Goal: Task Accomplishment & Management: Use online tool/utility

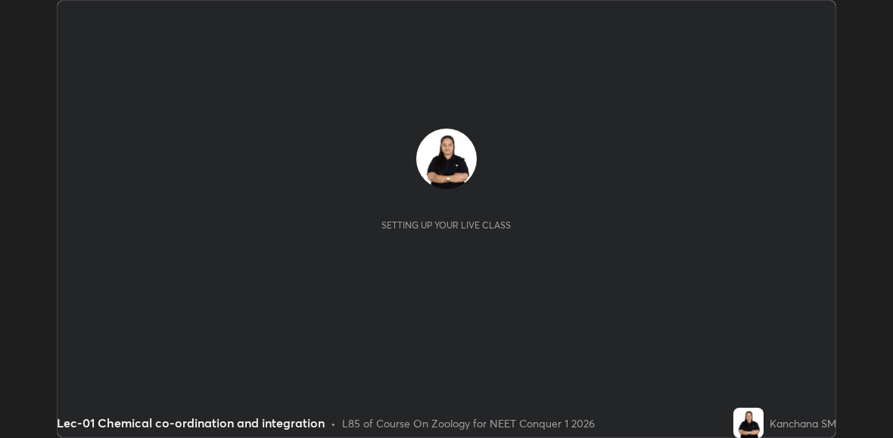
scroll to position [438, 892]
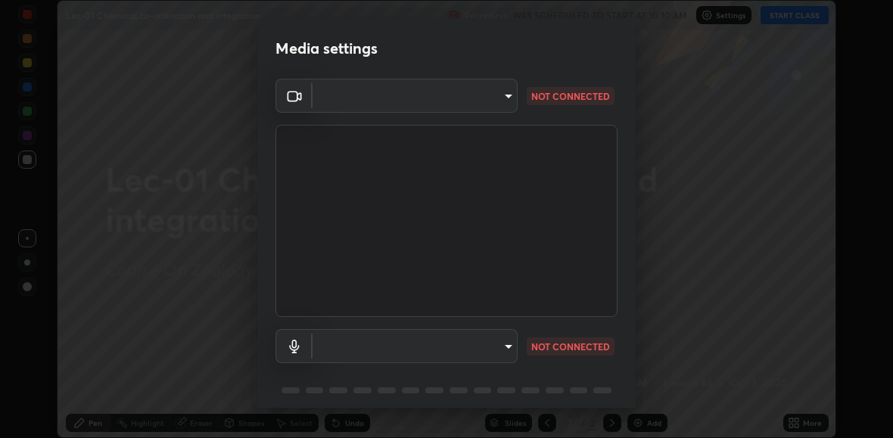
type input "27e87ea3b58fcd7b1365503e738772725eaa22834b860e95db1c7442dcaebc01"
type input "0665b2f52914ec880783b51a2d5bdc2d091013175c93d9c857ed5a486e6a4140"
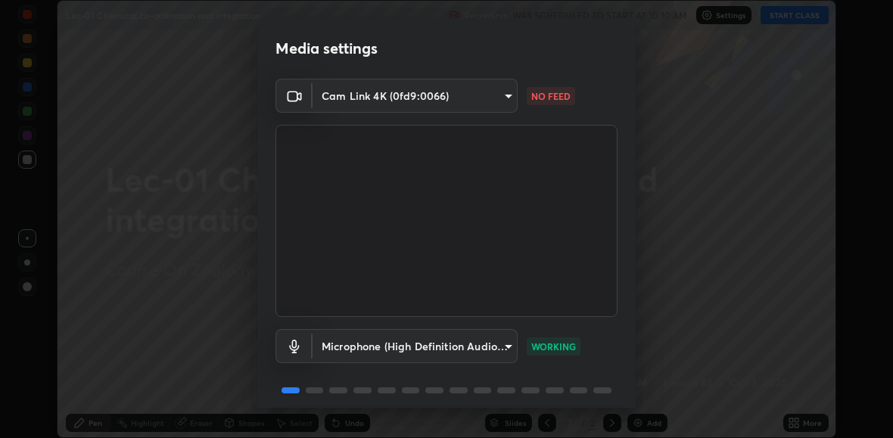
click at [508, 95] on body "Erase all Lec-01 Chemical co-ordination and integration Recording WAS SCHEDULED…" at bounding box center [446, 219] width 893 height 438
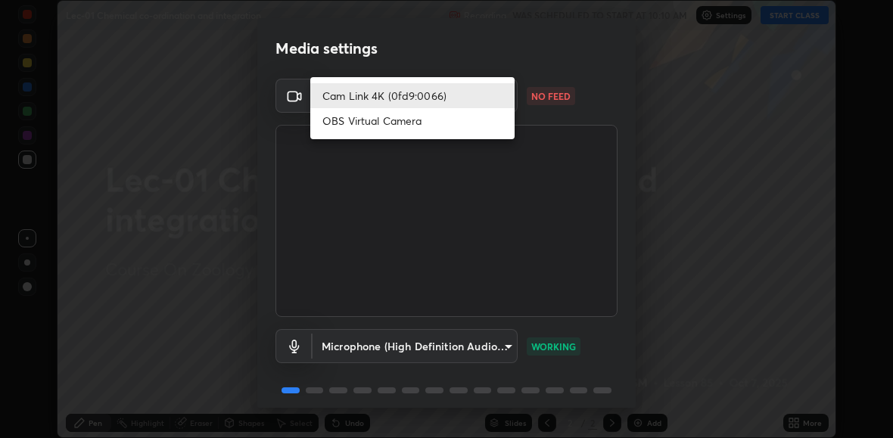
click at [409, 120] on li "OBS Virtual Camera" at bounding box center [412, 120] width 204 height 25
type input "3d1da761afc43bdaa0a132294104f56b3a57d466ed950affd0585f9b0cb4837e"
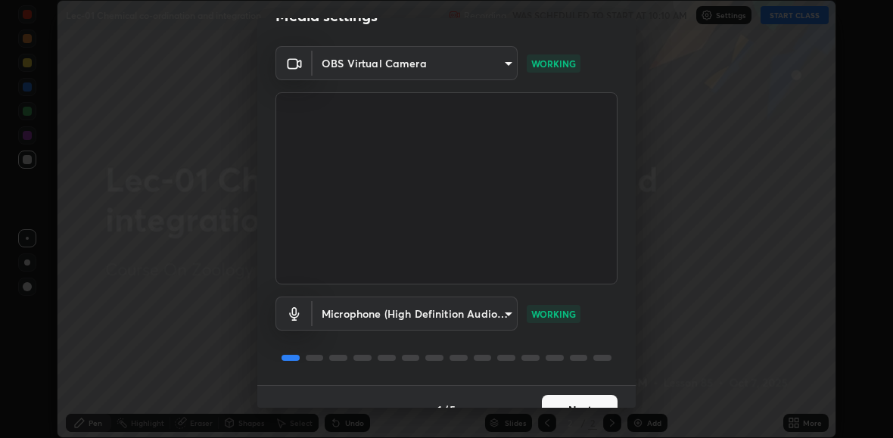
scroll to position [58, 0]
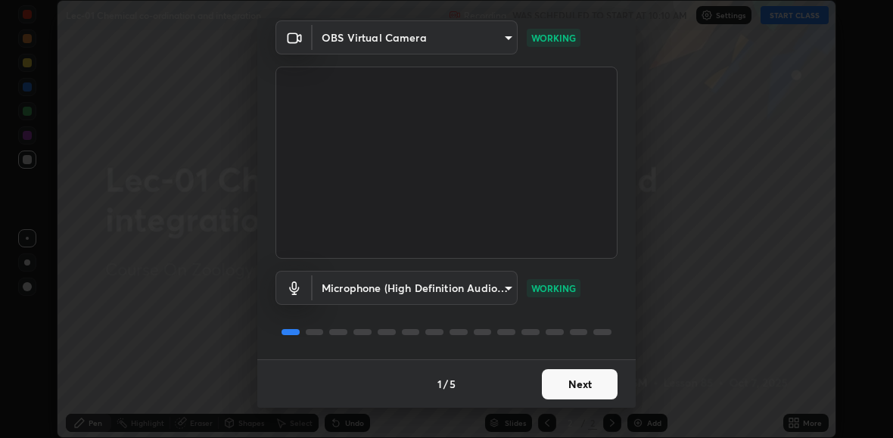
click at [570, 390] on button "Next" at bounding box center [580, 384] width 76 height 30
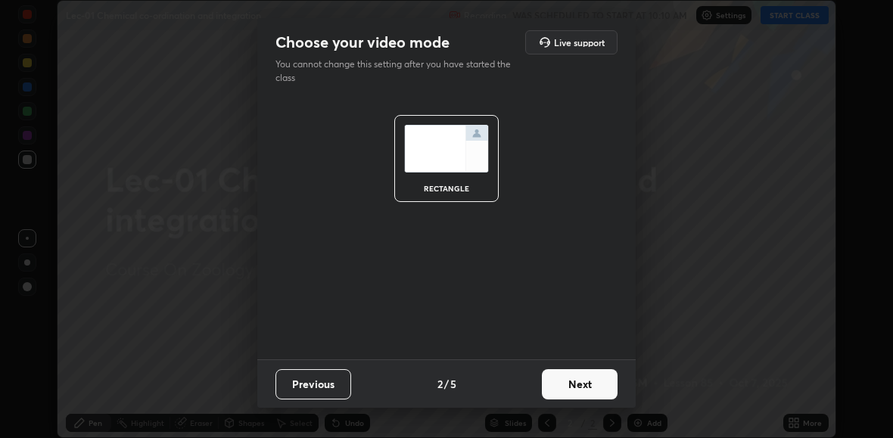
scroll to position [0, 0]
click at [570, 390] on button "Next" at bounding box center [580, 384] width 76 height 30
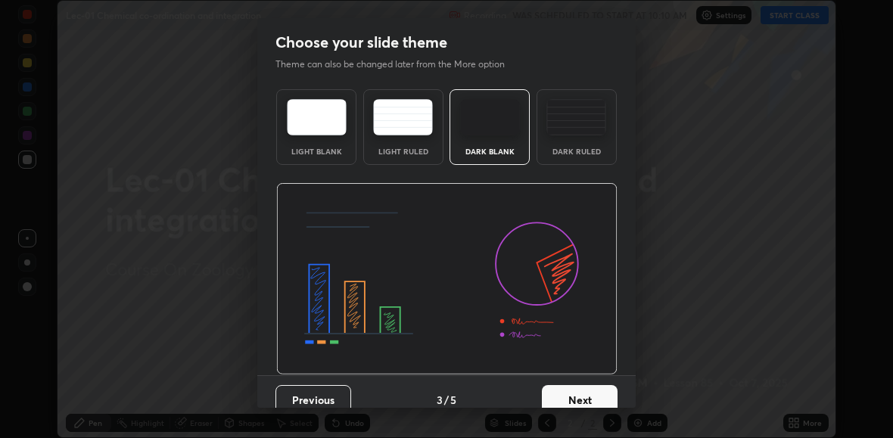
click at [569, 388] on button "Next" at bounding box center [580, 400] width 76 height 30
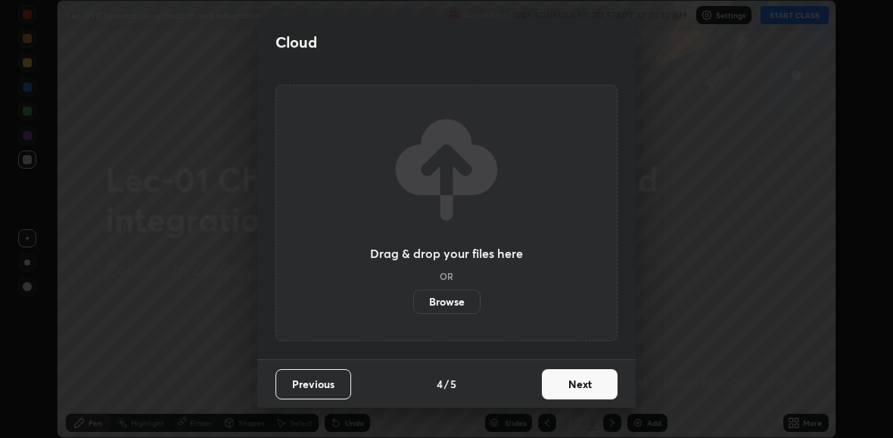
click at [567, 390] on button "Next" at bounding box center [580, 384] width 76 height 30
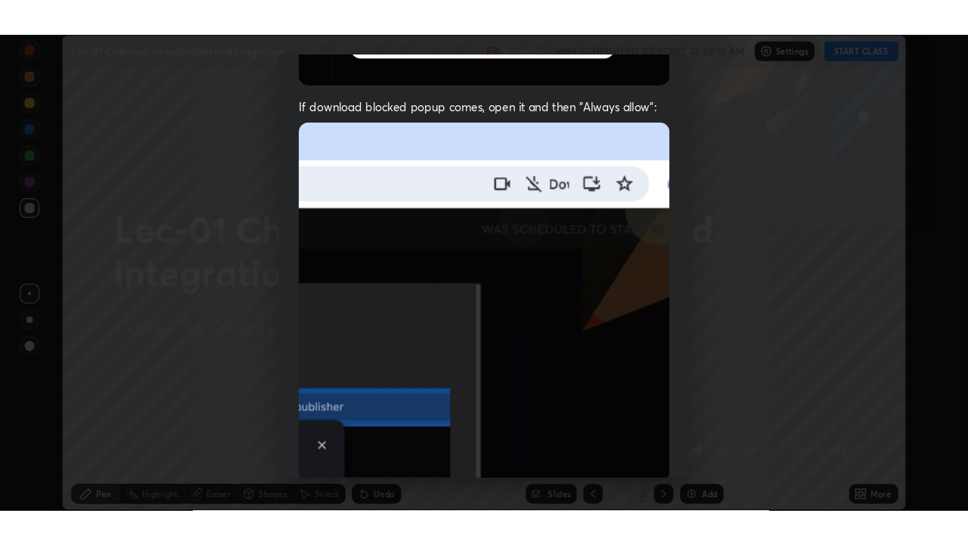
scroll to position [367, 0]
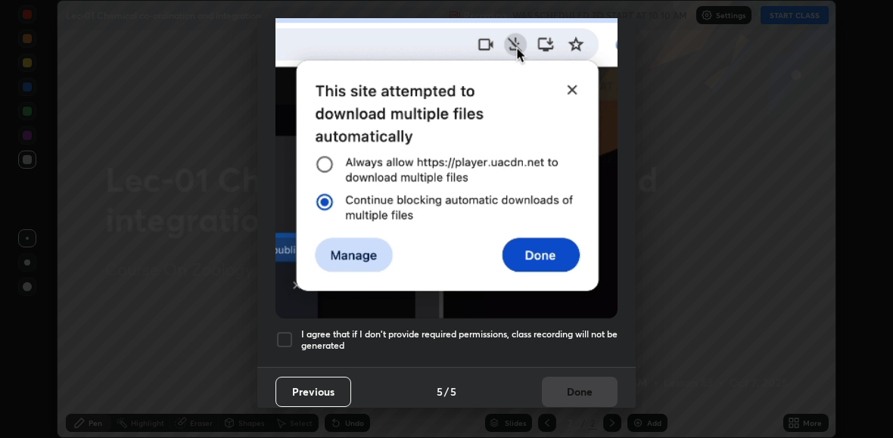
click at [285, 331] on div at bounding box center [284, 340] width 18 height 18
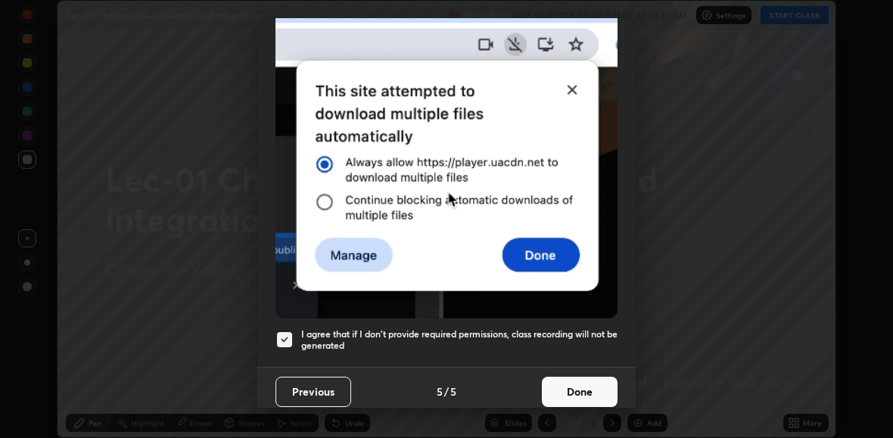
click at [558, 383] on button "Done" at bounding box center [580, 392] width 76 height 30
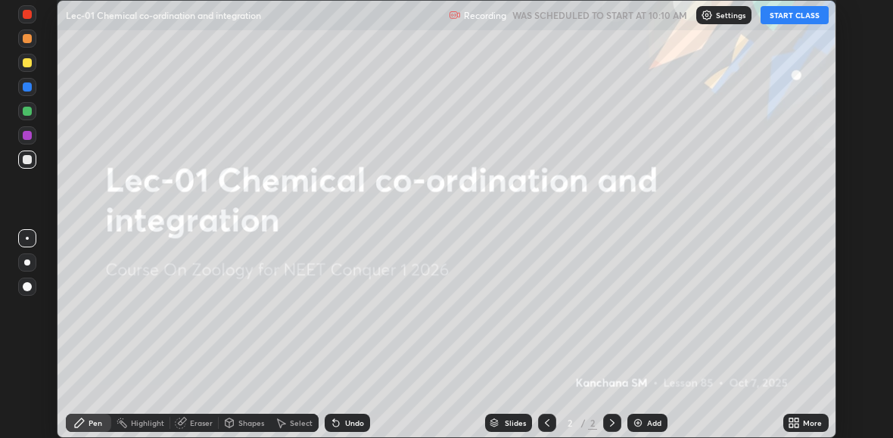
click at [797, 423] on icon at bounding box center [794, 423] width 12 height 12
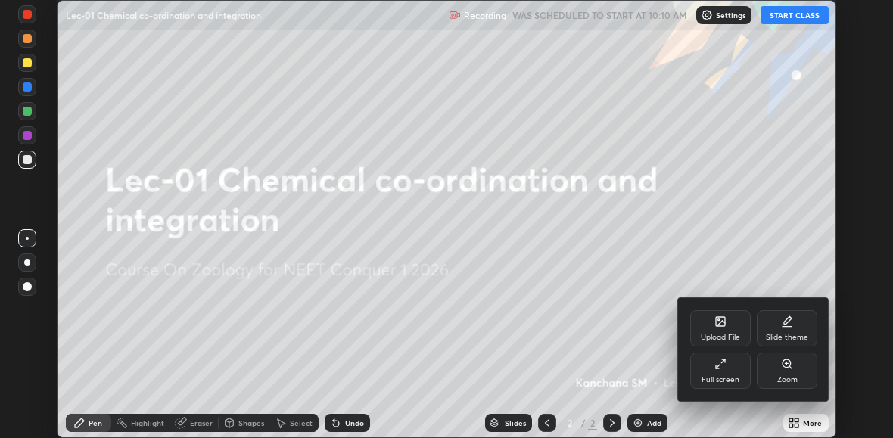
click at [730, 376] on div "Full screen" at bounding box center [720, 380] width 38 height 8
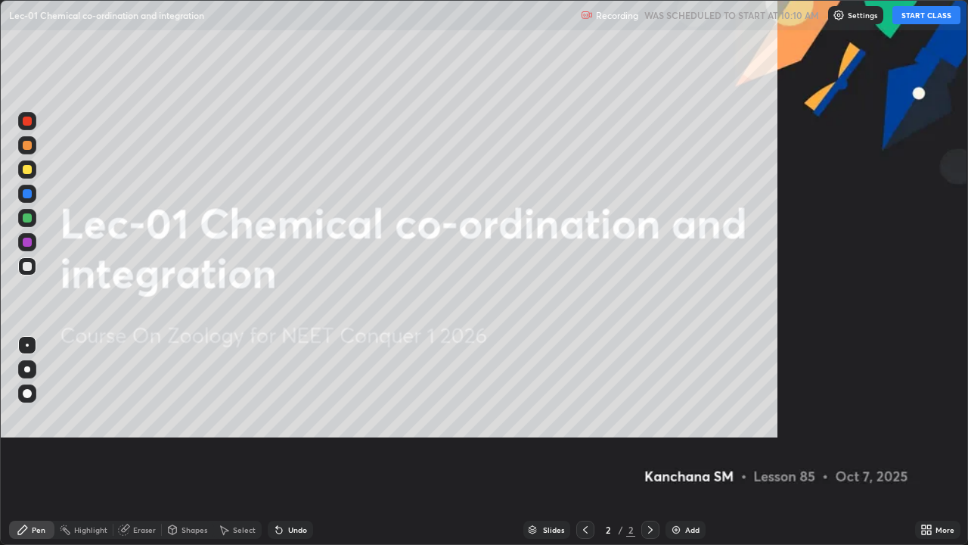
scroll to position [545, 968]
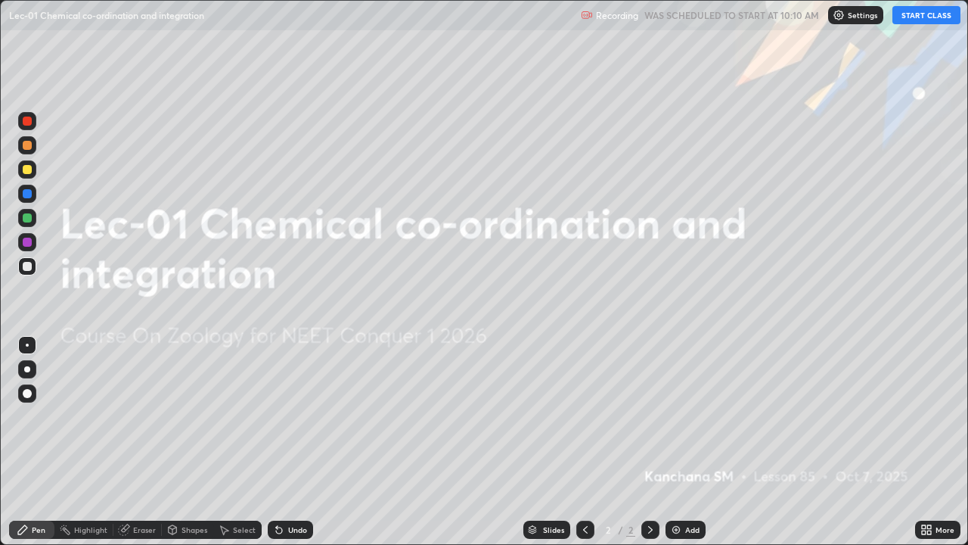
click at [892, 17] on button "START CLASS" at bounding box center [927, 15] width 68 height 18
click at [674, 437] on img at bounding box center [676, 530] width 12 height 12
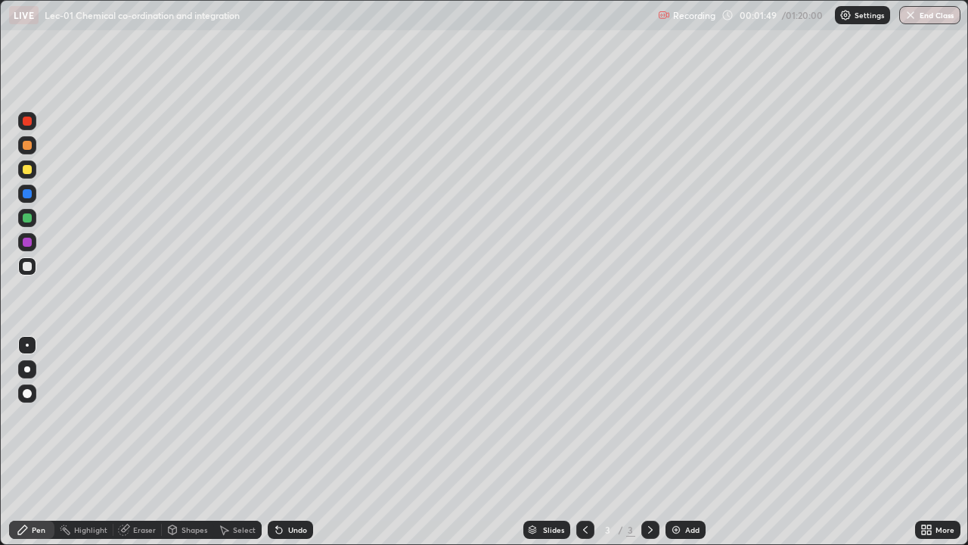
click at [26, 368] on div at bounding box center [27, 369] width 6 height 6
click at [277, 437] on icon at bounding box center [279, 530] width 6 height 6
click at [276, 437] on icon at bounding box center [279, 530] width 6 height 6
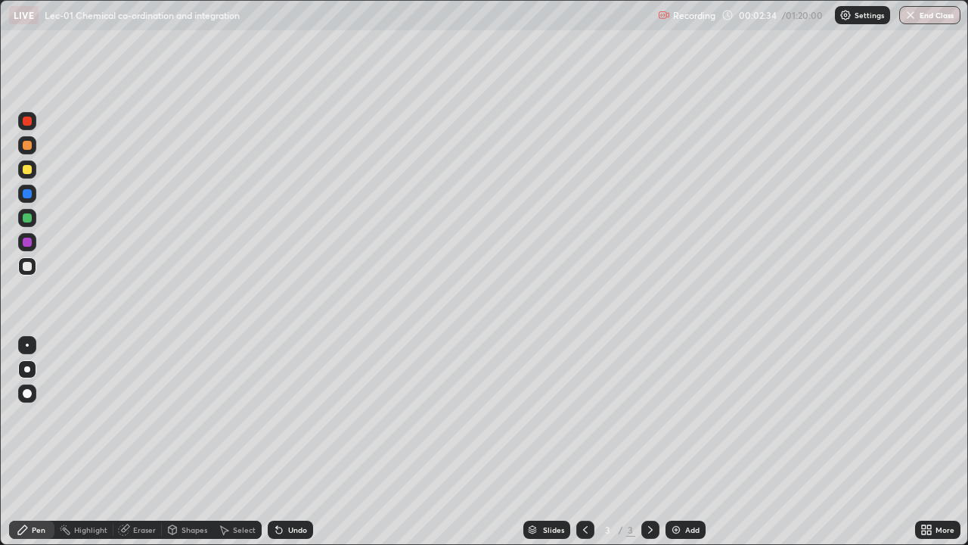
click at [276, 437] on icon at bounding box center [279, 530] width 6 height 6
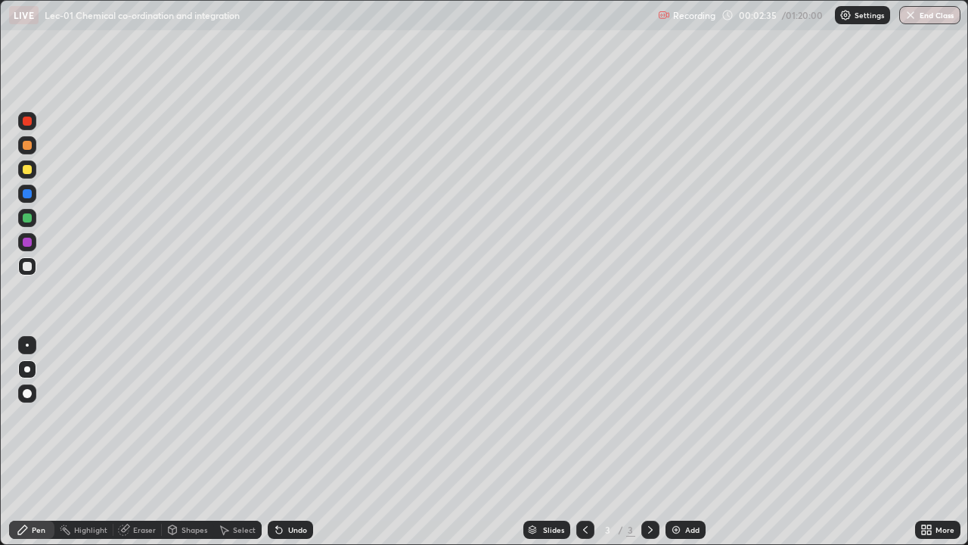
click at [276, 437] on icon at bounding box center [279, 530] width 6 height 6
click at [41, 437] on div "Pen" at bounding box center [31, 529] width 45 height 30
click at [241, 437] on div "Select" at bounding box center [244, 530] width 23 height 8
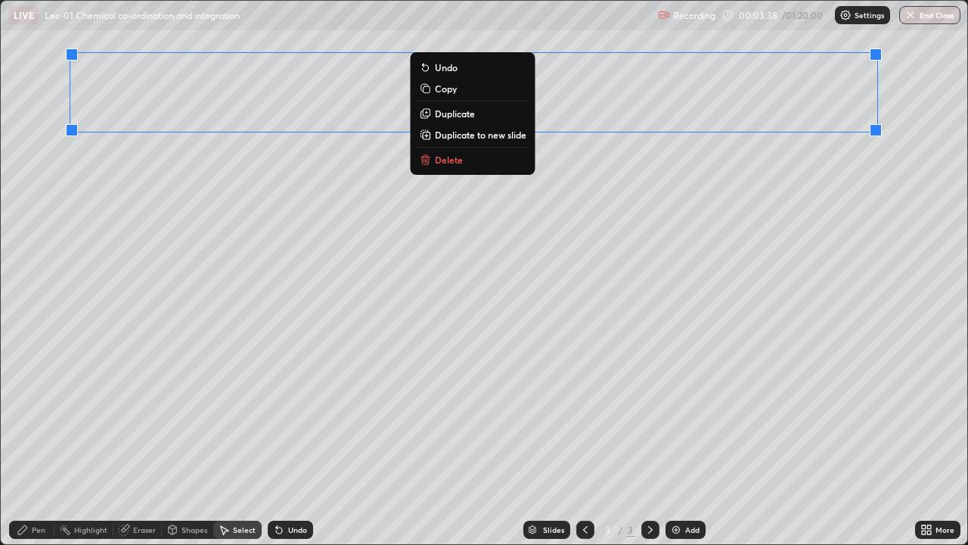
click at [164, 209] on div "0 ° Undo Copy Duplicate Duplicate to new slide Delete" at bounding box center [484, 272] width 967 height 543
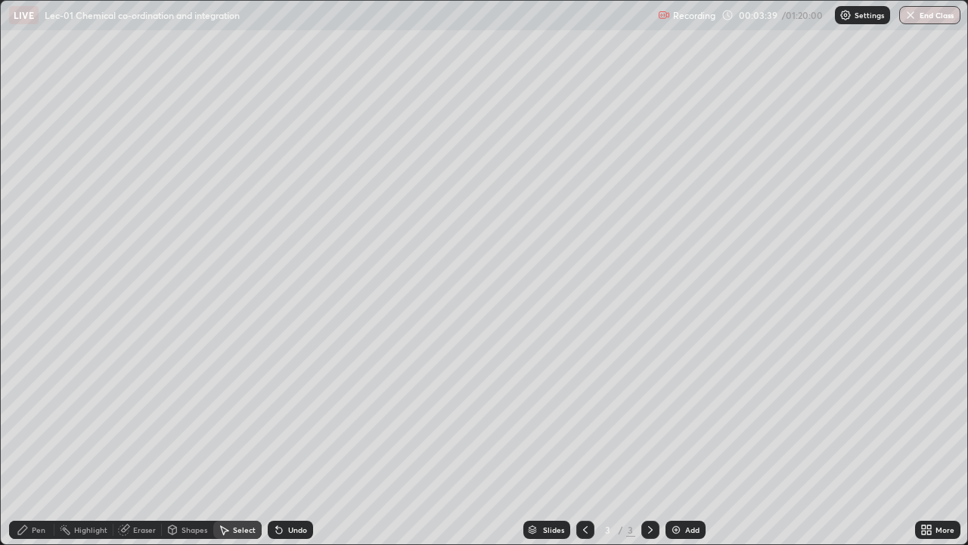
click at [22, 437] on icon at bounding box center [22, 529] width 9 height 9
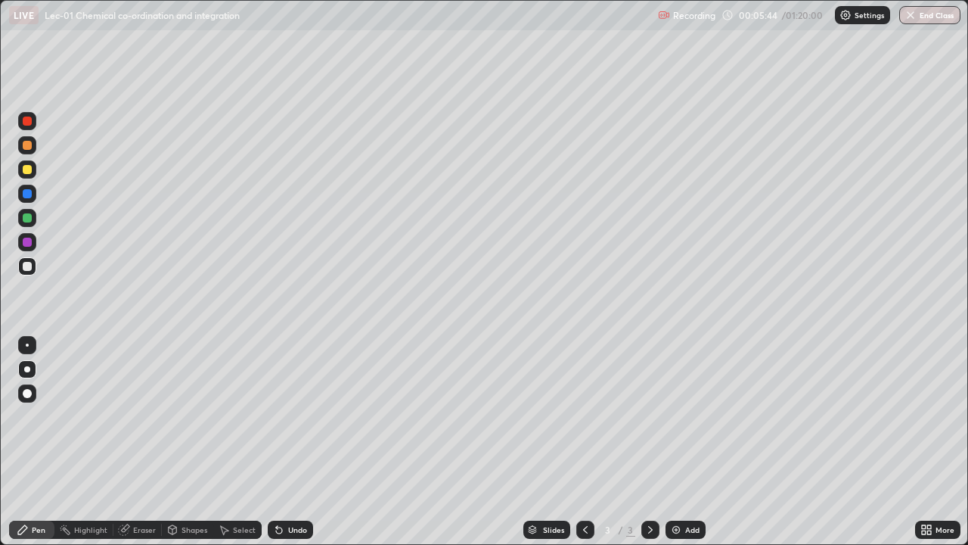
click at [227, 437] on icon at bounding box center [224, 530] width 12 height 12
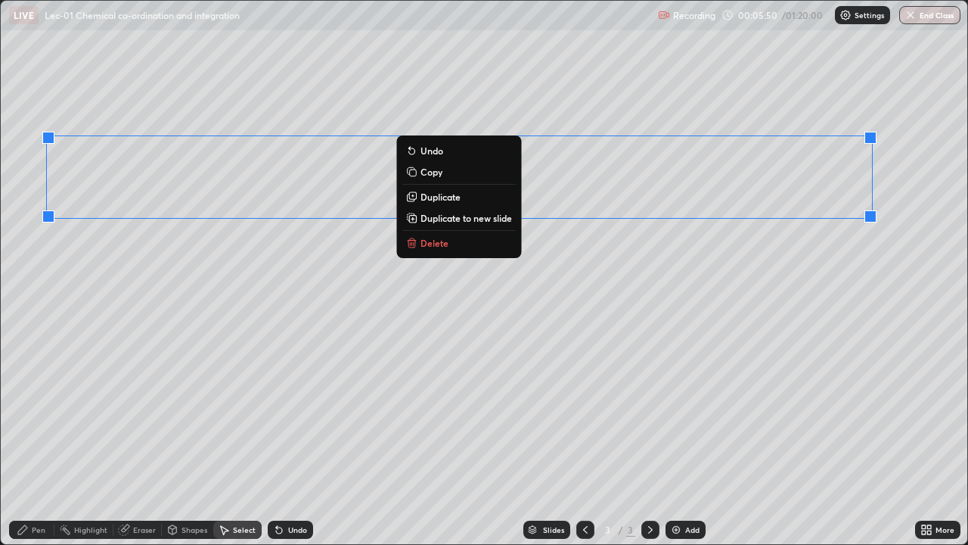
click at [252, 295] on div "0 ° Undo Copy Duplicate Duplicate to new slide Delete" at bounding box center [484, 272] width 967 height 543
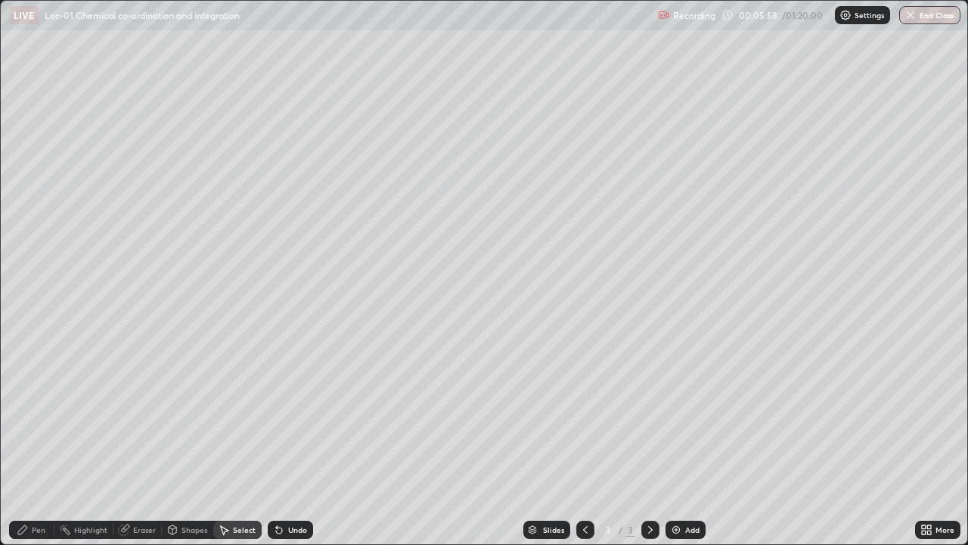
click at [36, 437] on div "Pen" at bounding box center [39, 530] width 14 height 8
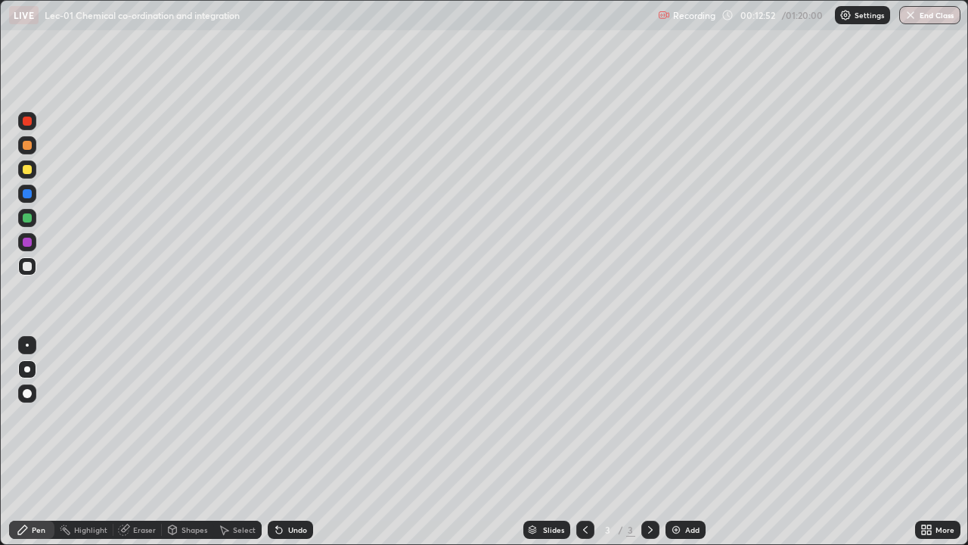
click at [674, 437] on img at bounding box center [676, 530] width 12 height 12
click at [26, 170] on div at bounding box center [27, 169] width 9 height 9
click at [31, 268] on div at bounding box center [27, 266] width 9 height 9
click at [130, 437] on div "Eraser" at bounding box center [137, 530] width 48 height 18
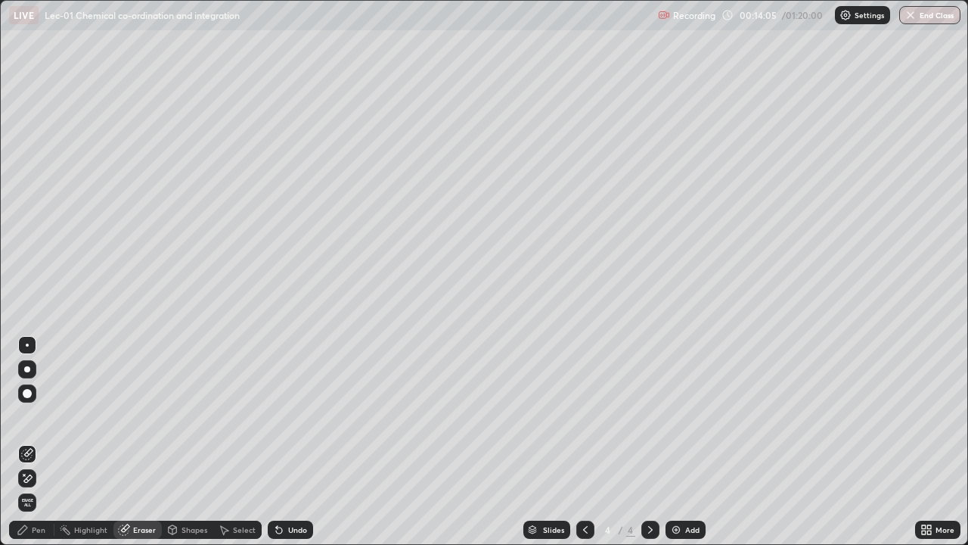
click at [37, 437] on div "Pen" at bounding box center [39, 530] width 14 height 8
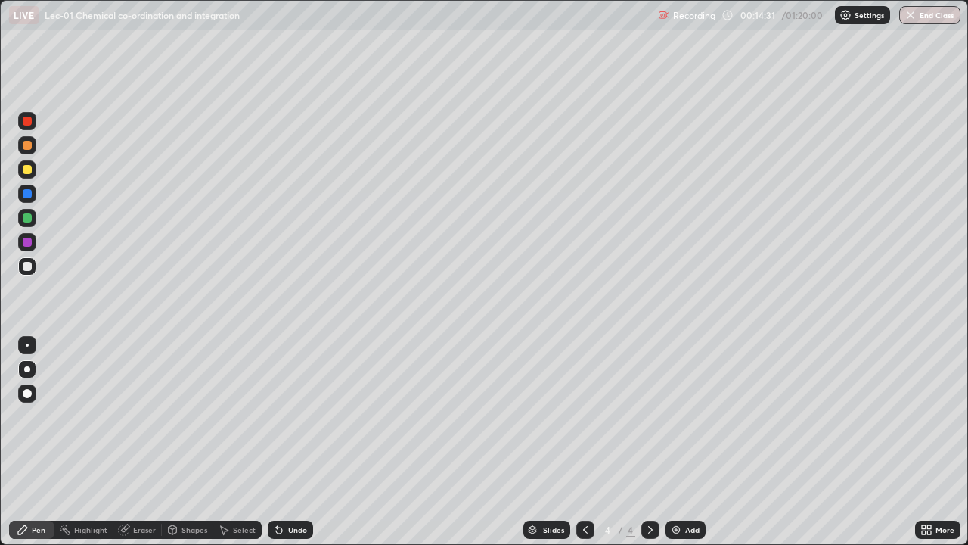
click at [229, 437] on div "Select" at bounding box center [237, 530] width 48 height 18
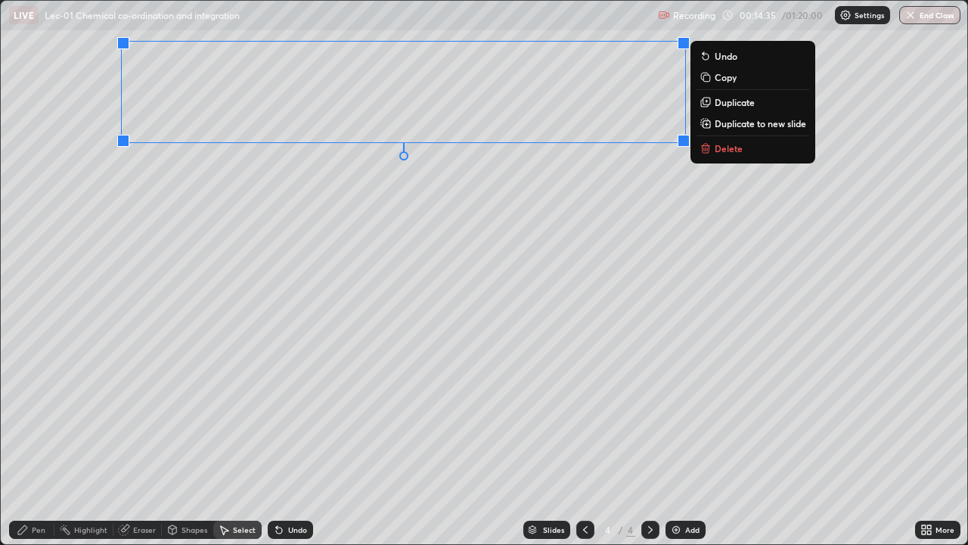
click at [209, 247] on div "0 ° Undo Copy Duplicate Duplicate to new slide Delete" at bounding box center [484, 272] width 967 height 543
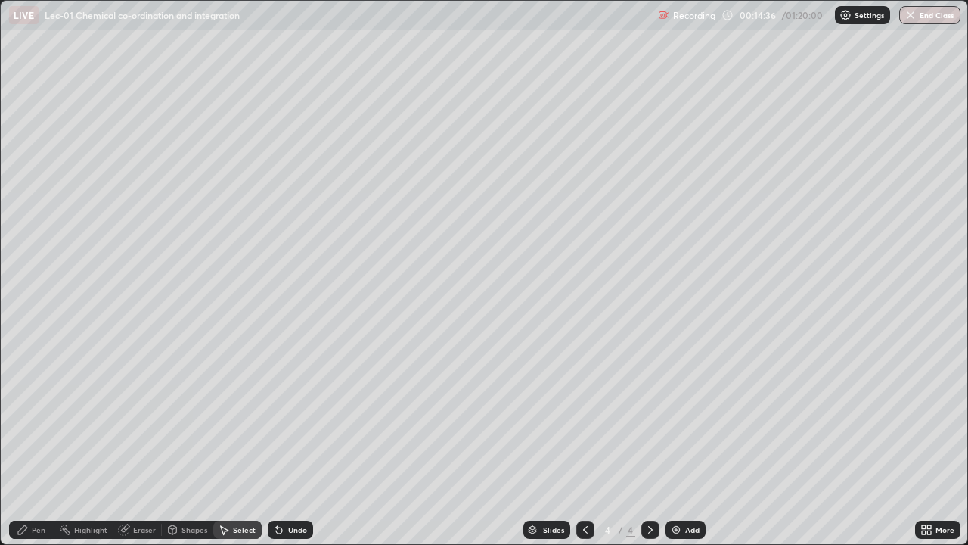
click at [36, 437] on div "Pen" at bounding box center [39, 530] width 14 height 8
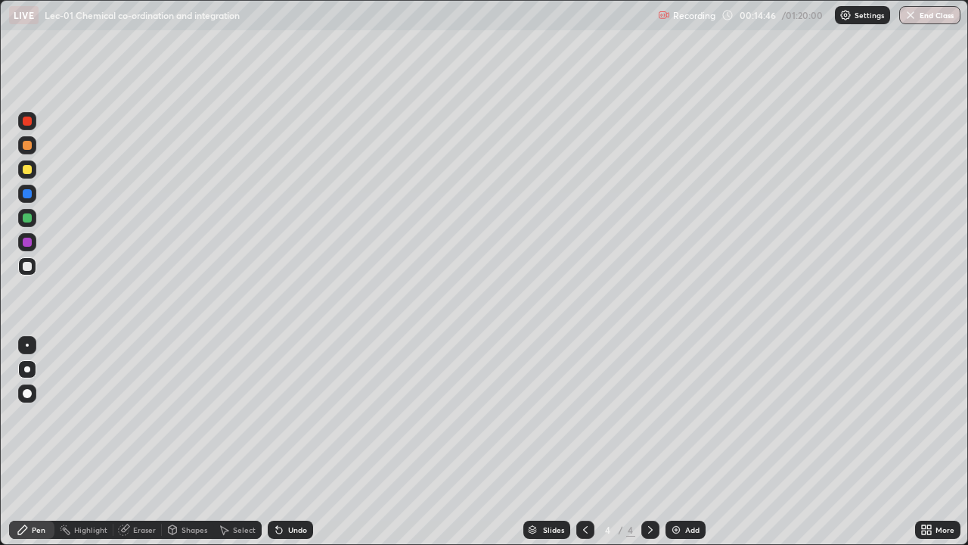
click at [33, 244] on div at bounding box center [27, 242] width 18 height 18
click at [28, 220] on div at bounding box center [27, 217] width 9 height 9
click at [28, 266] on div at bounding box center [27, 266] width 9 height 9
click at [184, 437] on div "Shapes" at bounding box center [195, 530] width 26 height 8
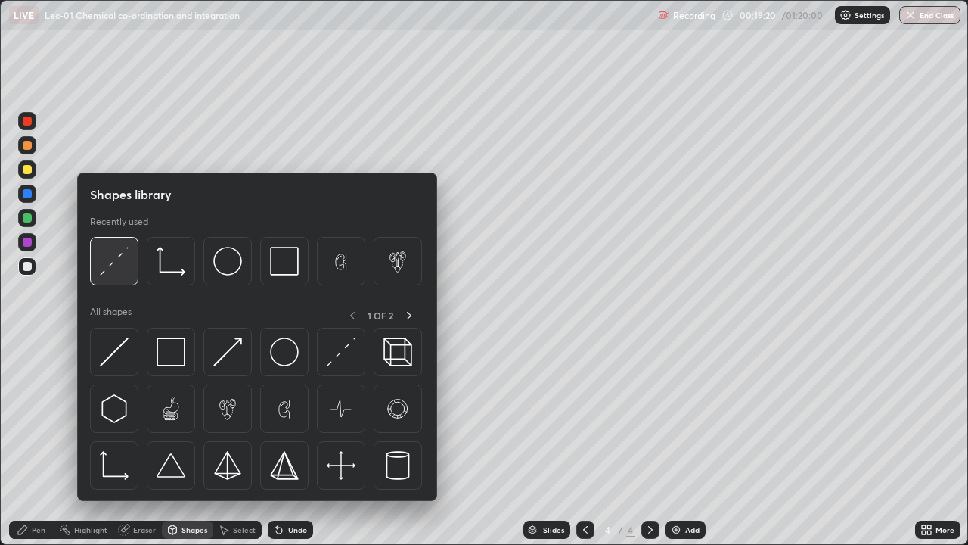
click at [121, 271] on img at bounding box center [114, 261] width 29 height 29
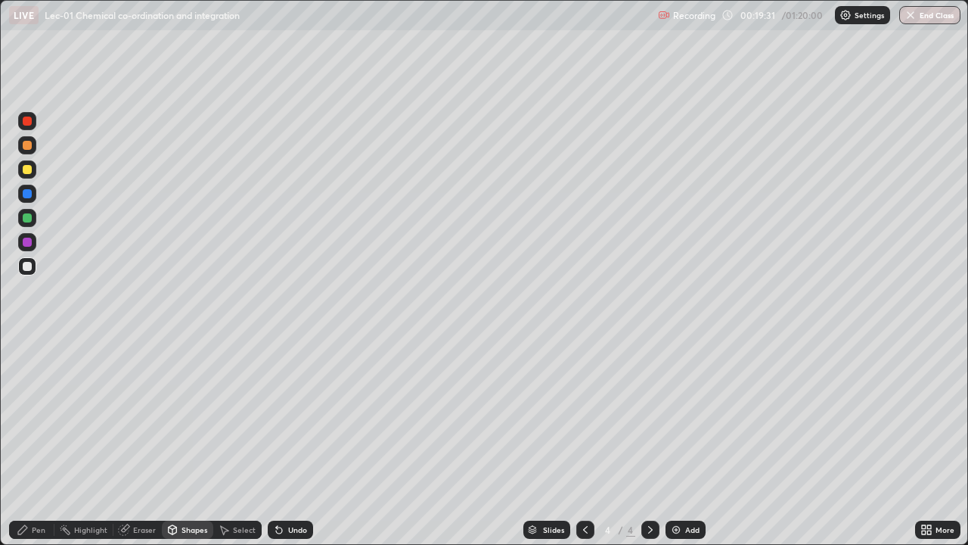
click at [128, 437] on icon at bounding box center [124, 530] width 10 height 10
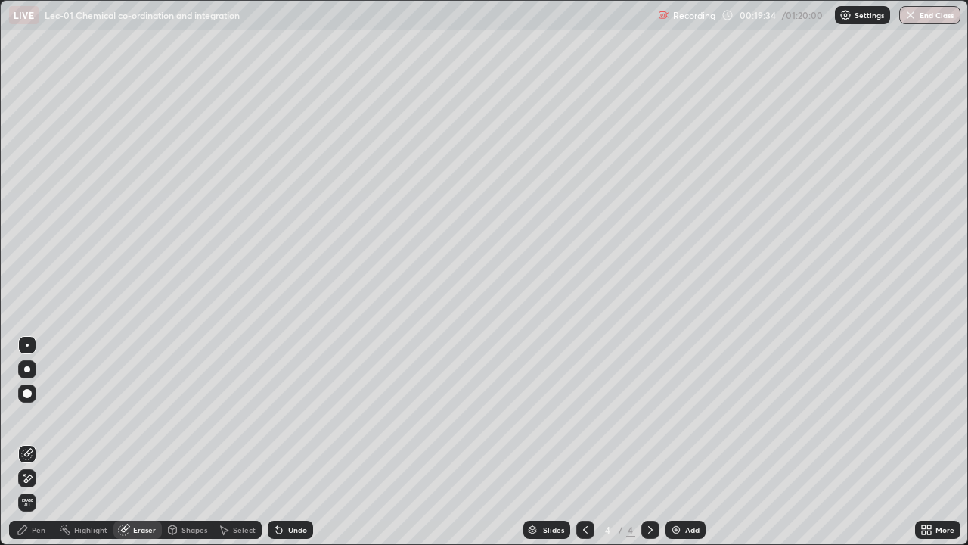
click at [31, 437] on div "Pen" at bounding box center [31, 530] width 45 height 18
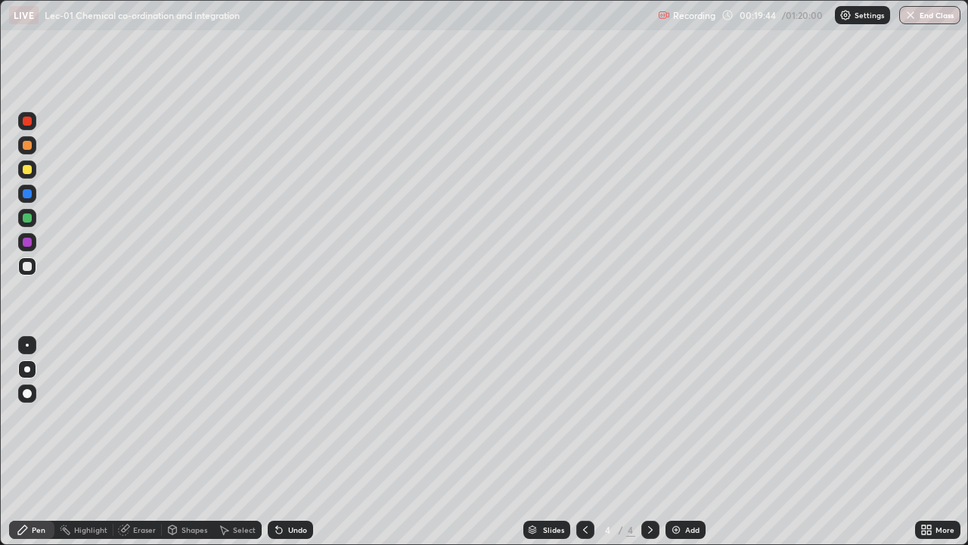
click at [226, 437] on div "Select" at bounding box center [237, 530] width 48 height 18
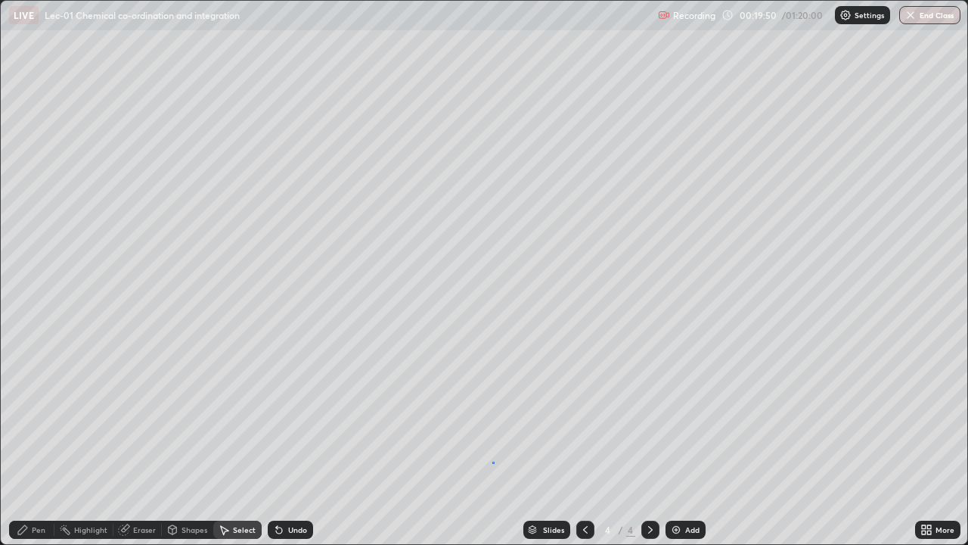
click at [494, 437] on div "0 ° Undo Copy Duplicate Duplicate to new slide Delete" at bounding box center [484, 272] width 967 height 543
click at [30, 437] on div "Pen" at bounding box center [31, 530] width 45 height 18
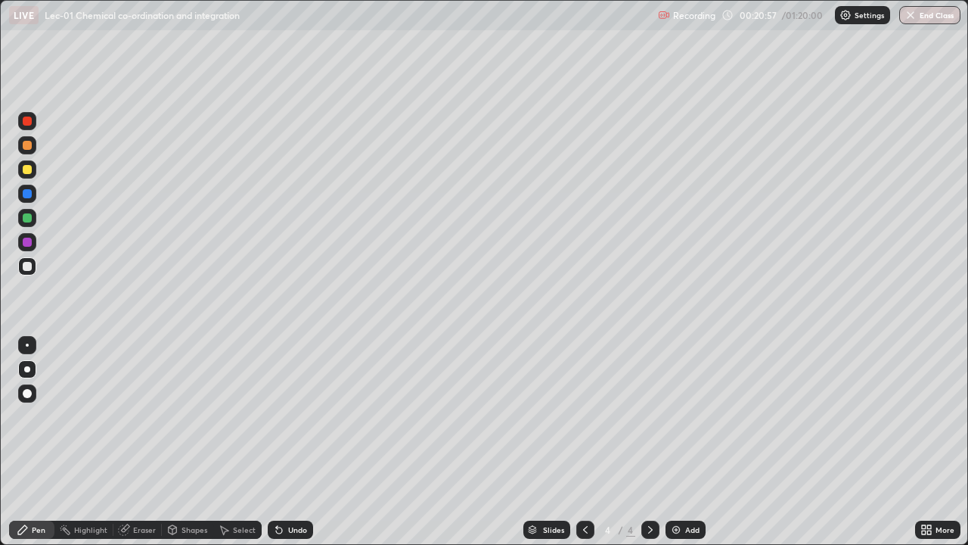
click at [673, 437] on img at bounding box center [676, 530] width 12 height 12
click at [26, 269] on div at bounding box center [27, 266] width 9 height 9
click at [284, 437] on div "Undo" at bounding box center [290, 530] width 45 height 18
click at [229, 437] on div "Select" at bounding box center [237, 530] width 48 height 18
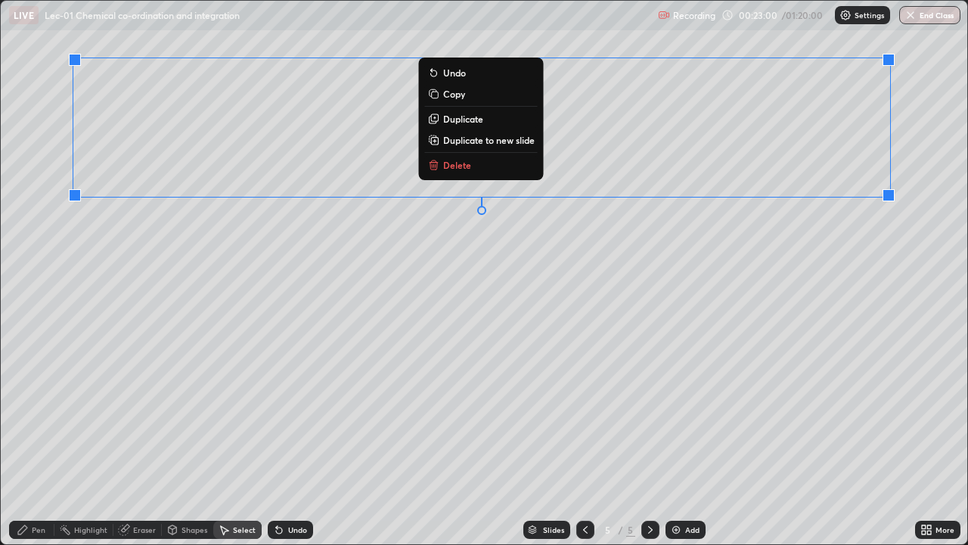
click at [30, 437] on div "Pen" at bounding box center [31, 530] width 45 height 18
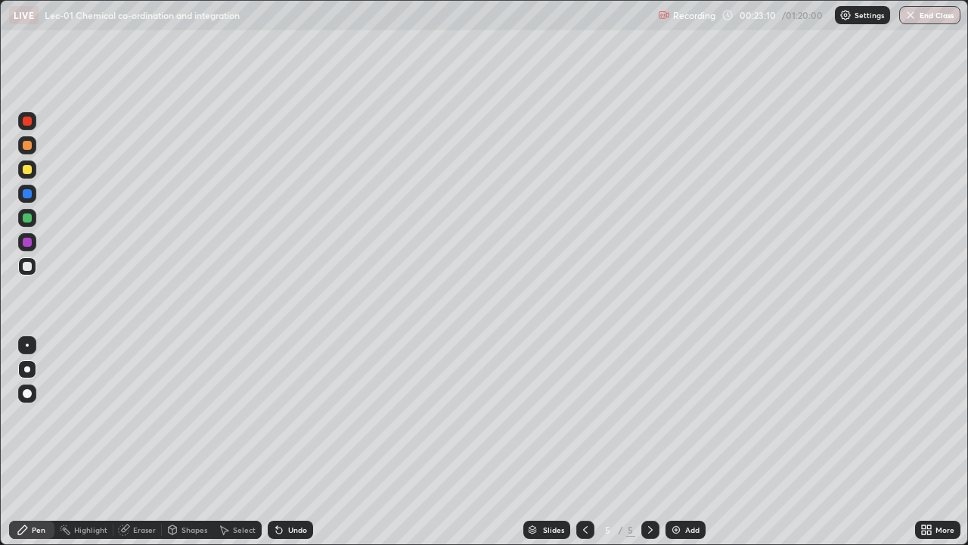
click at [31, 169] on div at bounding box center [27, 169] width 9 height 9
click at [26, 272] on div at bounding box center [27, 266] width 18 height 18
click at [678, 437] on img at bounding box center [676, 530] width 12 height 12
click at [27, 175] on div at bounding box center [27, 169] width 18 height 18
click at [241, 437] on div "Select" at bounding box center [244, 530] width 23 height 8
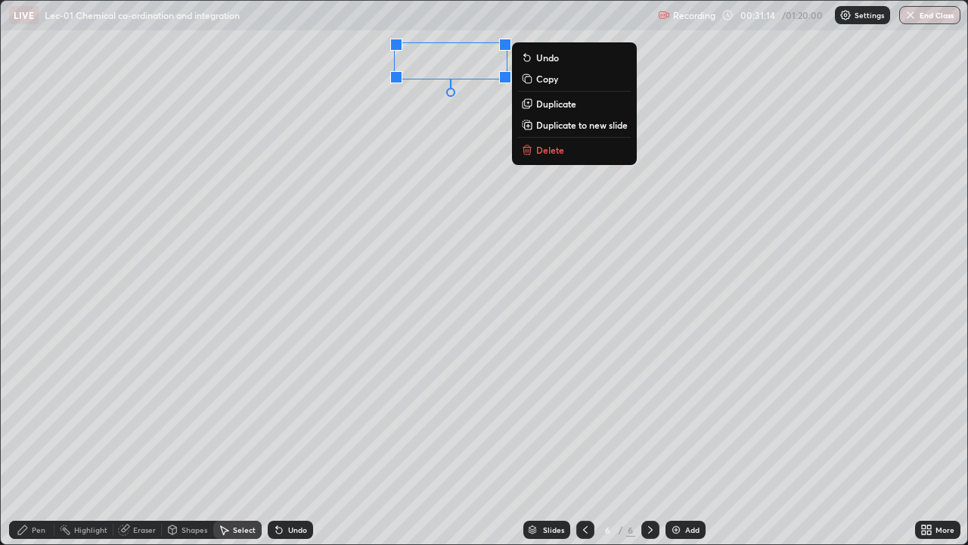
click at [415, 111] on div "0 ° Undo Copy Duplicate Duplicate to new slide Delete" at bounding box center [484, 272] width 967 height 543
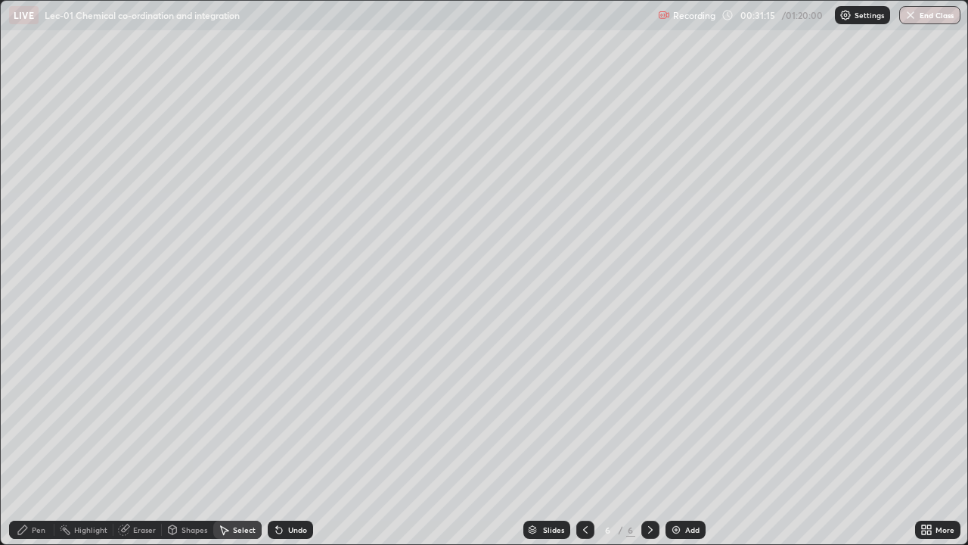
click at [26, 437] on icon at bounding box center [23, 530] width 12 height 12
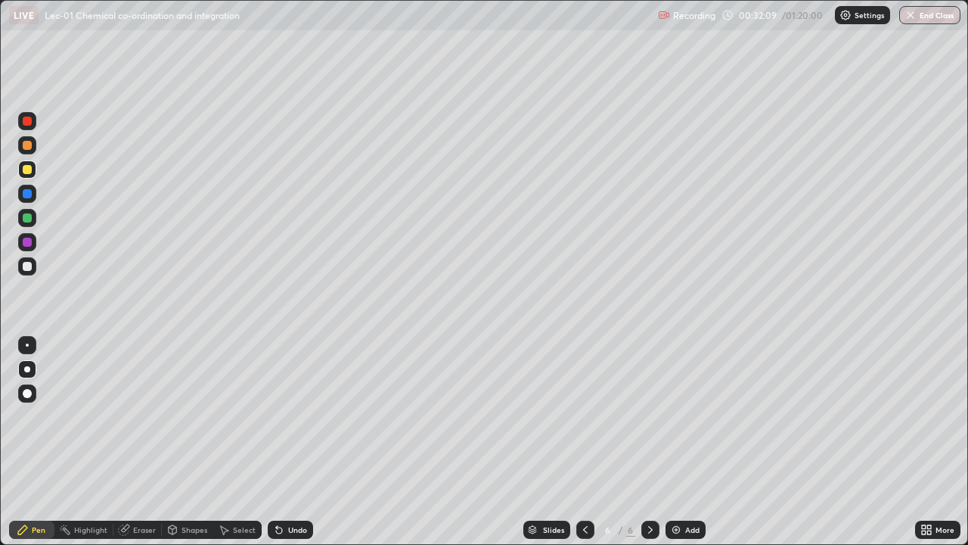
click at [27, 146] on div at bounding box center [27, 145] width 9 height 9
click at [129, 437] on div "Eraser" at bounding box center [137, 530] width 48 height 18
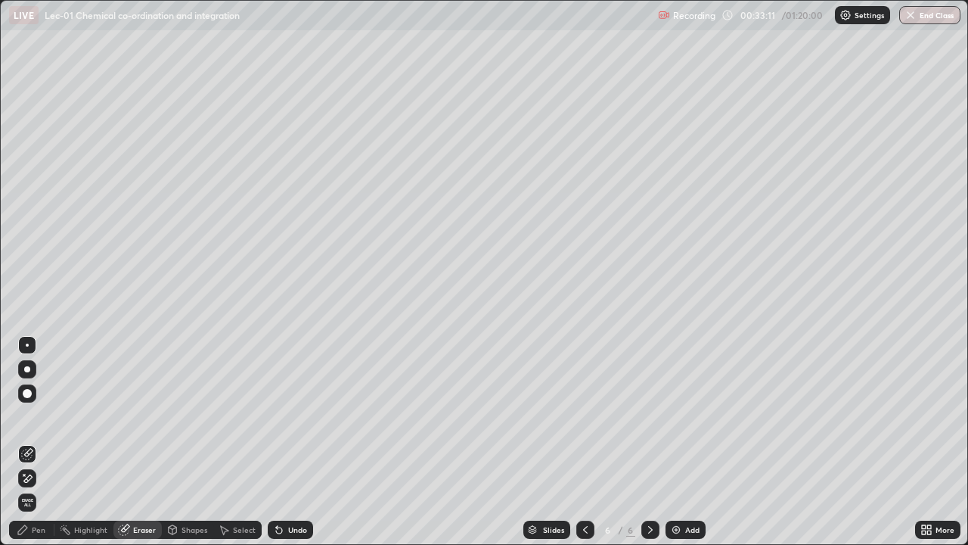
click at [43, 437] on div "Pen" at bounding box center [39, 530] width 14 height 8
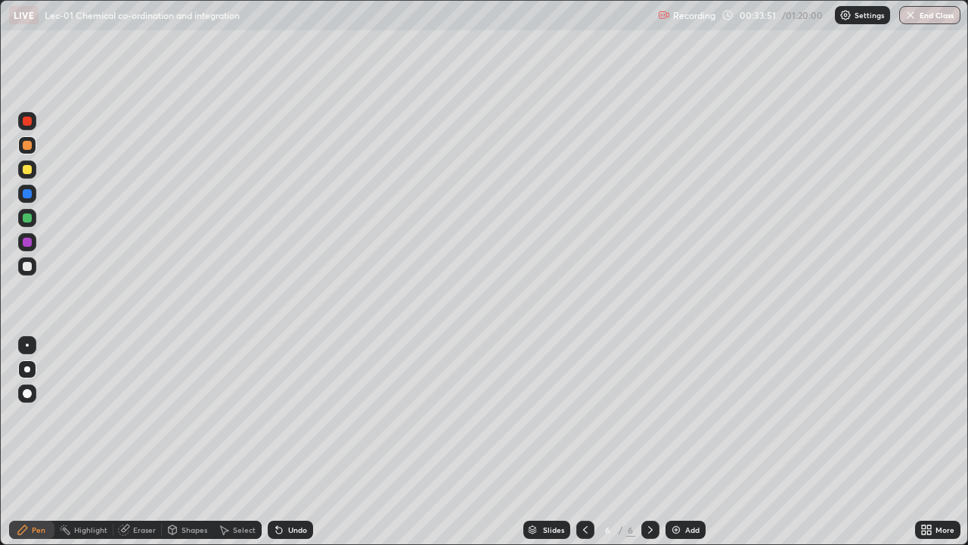
click at [26, 266] on div at bounding box center [27, 266] width 9 height 9
click at [288, 437] on div "Undo" at bounding box center [297, 530] width 19 height 8
click at [284, 437] on div "Undo" at bounding box center [290, 530] width 45 height 18
click at [283, 437] on div "Undo" at bounding box center [290, 530] width 45 height 18
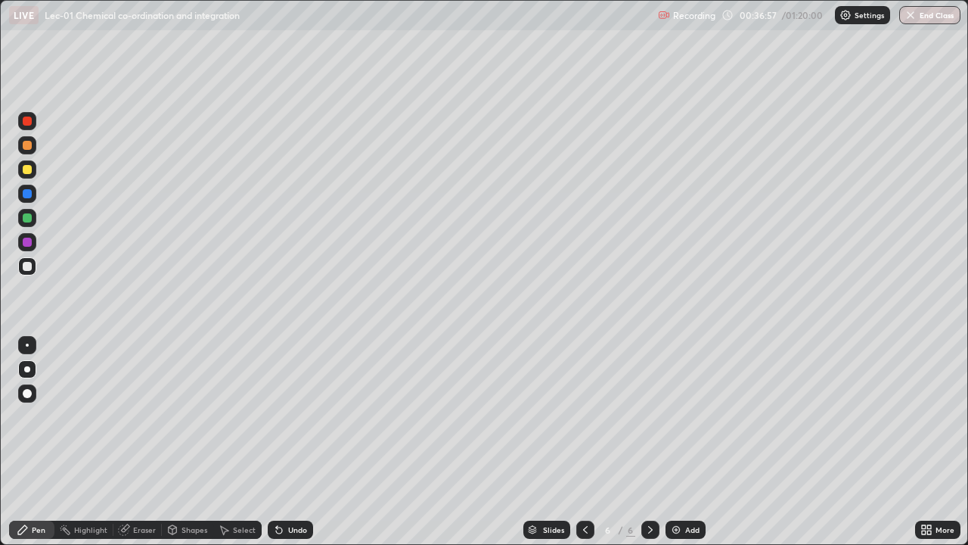
click at [173, 437] on icon at bounding box center [173, 528] width 8 height 2
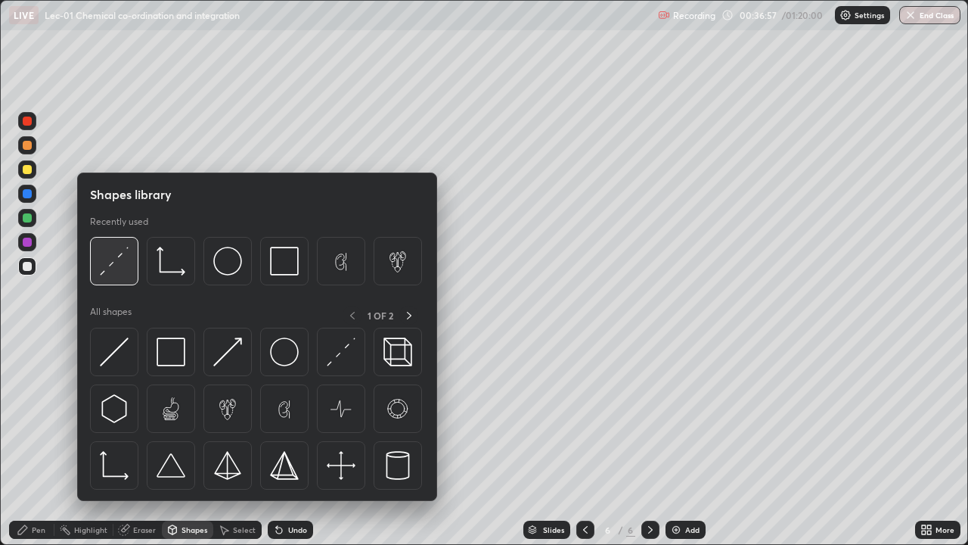
click at [115, 272] on img at bounding box center [114, 261] width 29 height 29
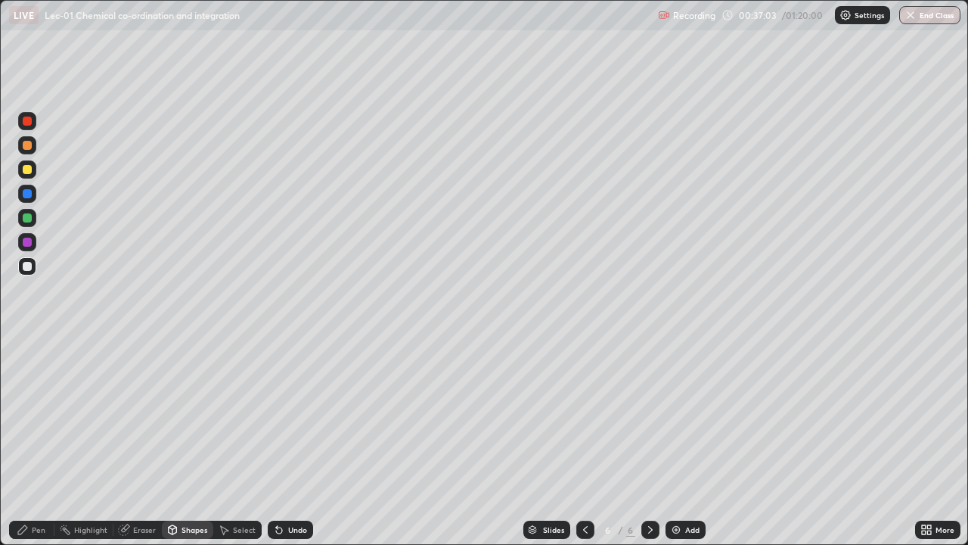
click at [30, 145] on div at bounding box center [27, 145] width 9 height 9
click at [26, 437] on div "Pen" at bounding box center [31, 530] width 45 height 18
click at [24, 268] on div at bounding box center [27, 266] width 9 height 9
click at [0, 437] on div "Setting up your live class" at bounding box center [484, 272] width 968 height 545
click at [680, 437] on img at bounding box center [676, 530] width 12 height 12
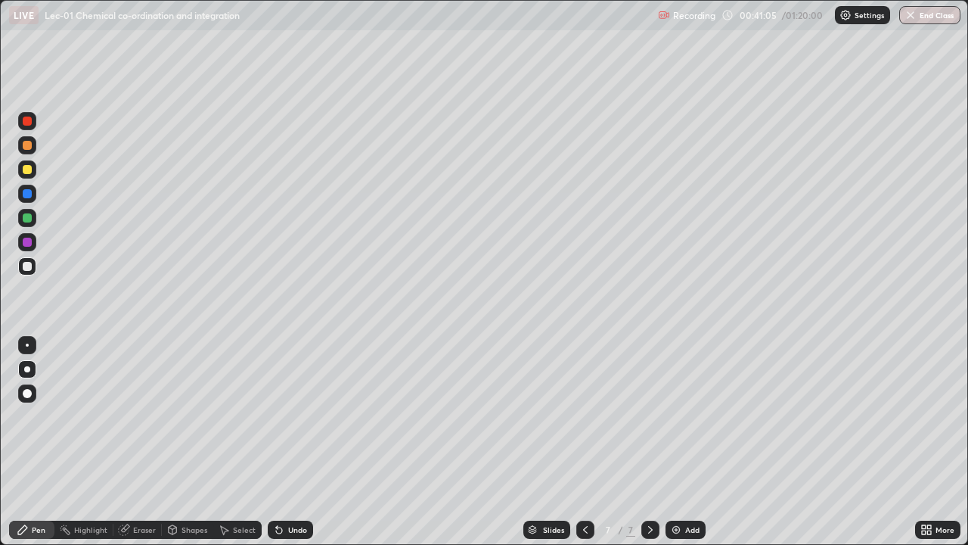
click at [27, 173] on div at bounding box center [27, 169] width 9 height 9
click at [235, 437] on div "Select" at bounding box center [244, 530] width 23 height 8
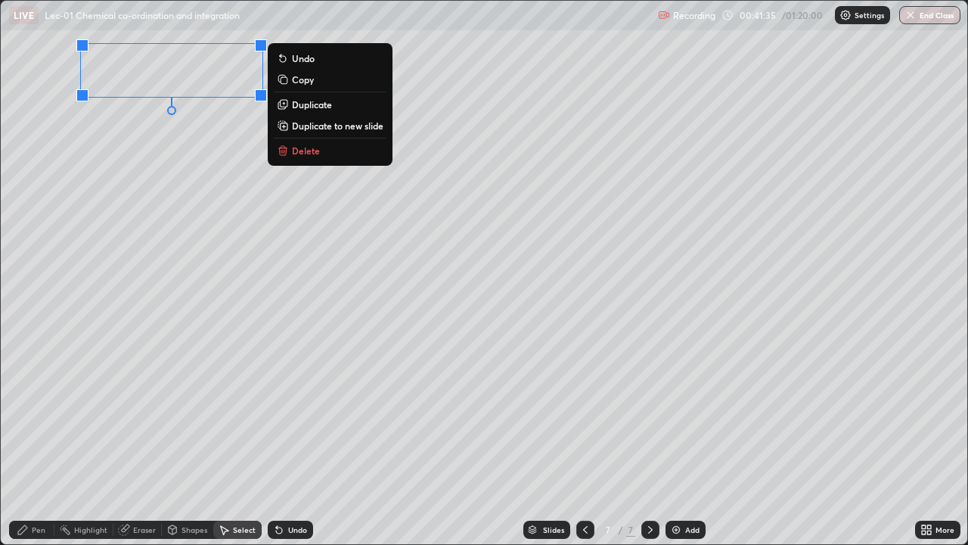
click at [103, 179] on div "0 ° Undo Copy Duplicate Duplicate to new slide Delete" at bounding box center [484, 272] width 967 height 543
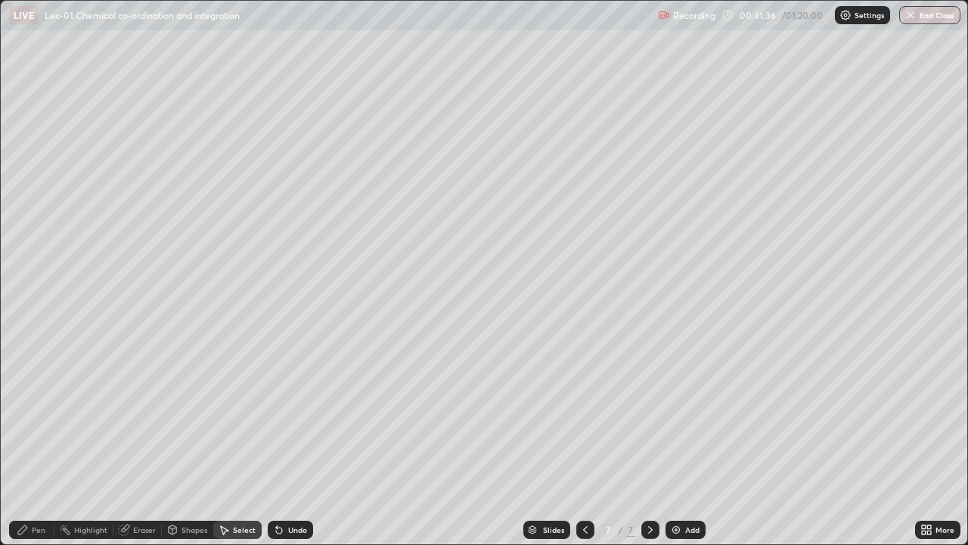
click at [32, 437] on div "Pen" at bounding box center [39, 530] width 14 height 8
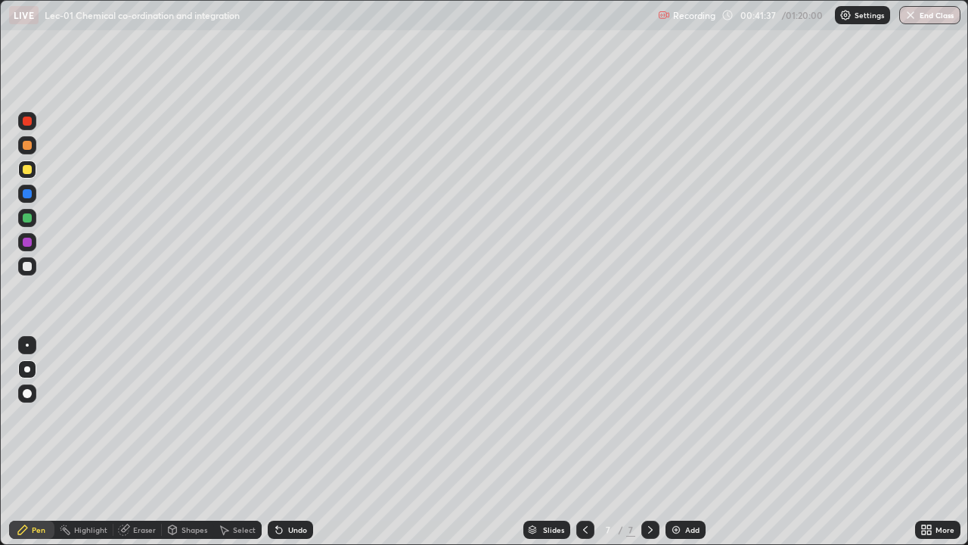
click at [28, 269] on div at bounding box center [27, 266] width 9 height 9
click at [239, 437] on div "Select" at bounding box center [244, 530] width 23 height 8
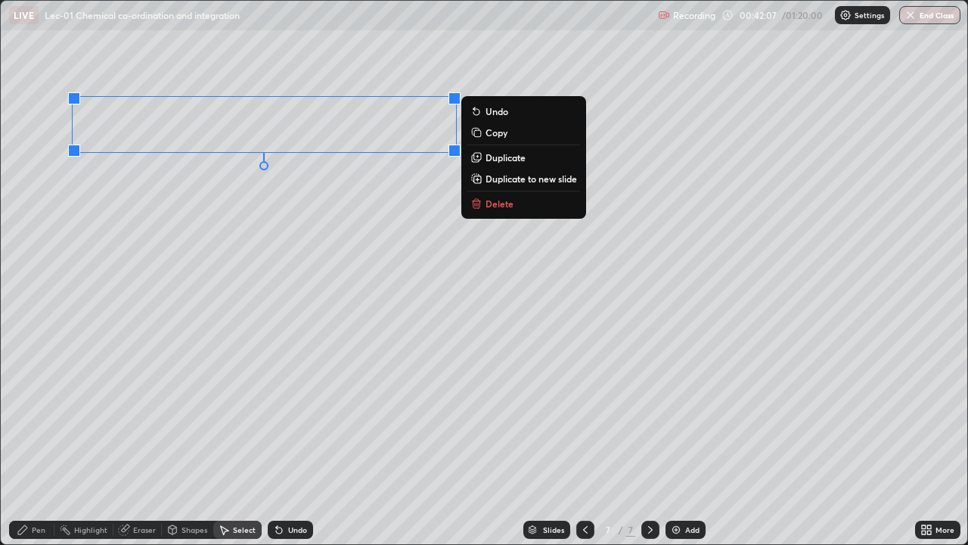
click at [160, 222] on div "0 ° Undo Copy Duplicate Duplicate to new slide Delete" at bounding box center [484, 272] width 967 height 543
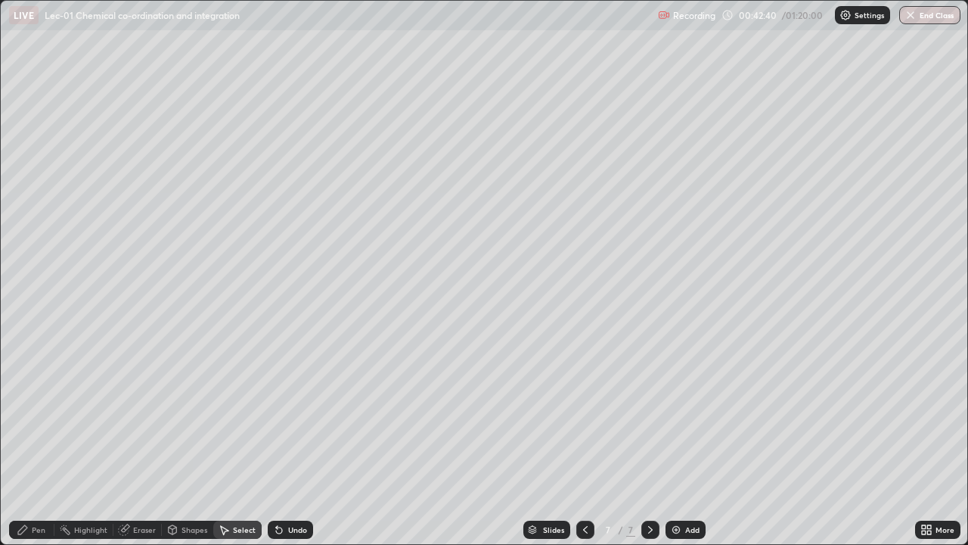
click at [45, 437] on div "Pen" at bounding box center [39, 530] width 14 height 8
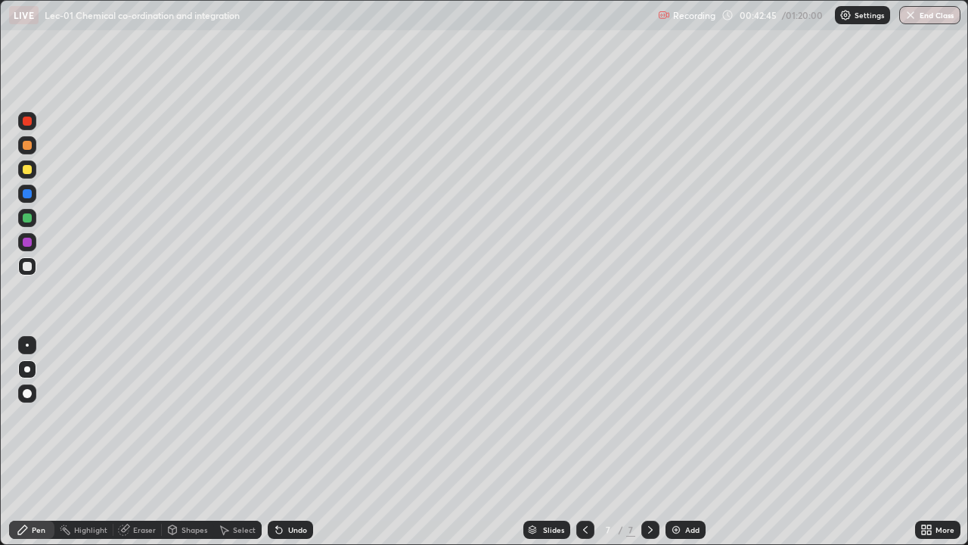
click at [282, 437] on icon at bounding box center [279, 530] width 12 height 12
click at [278, 437] on icon at bounding box center [279, 530] width 6 height 6
click at [276, 437] on icon at bounding box center [277, 527] width 2 height 2
click at [233, 437] on div "Select" at bounding box center [244, 530] width 23 height 8
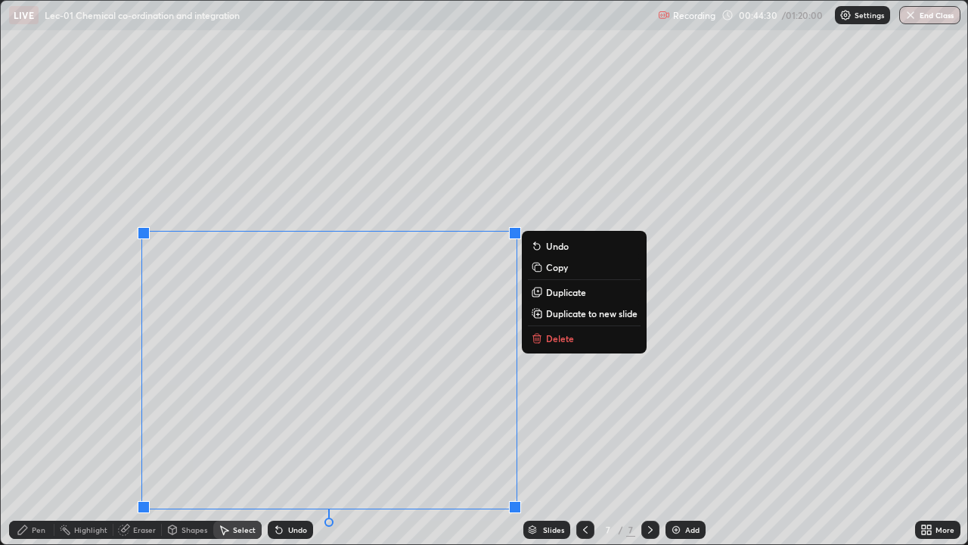
click at [548, 340] on p "Delete" at bounding box center [560, 338] width 28 height 12
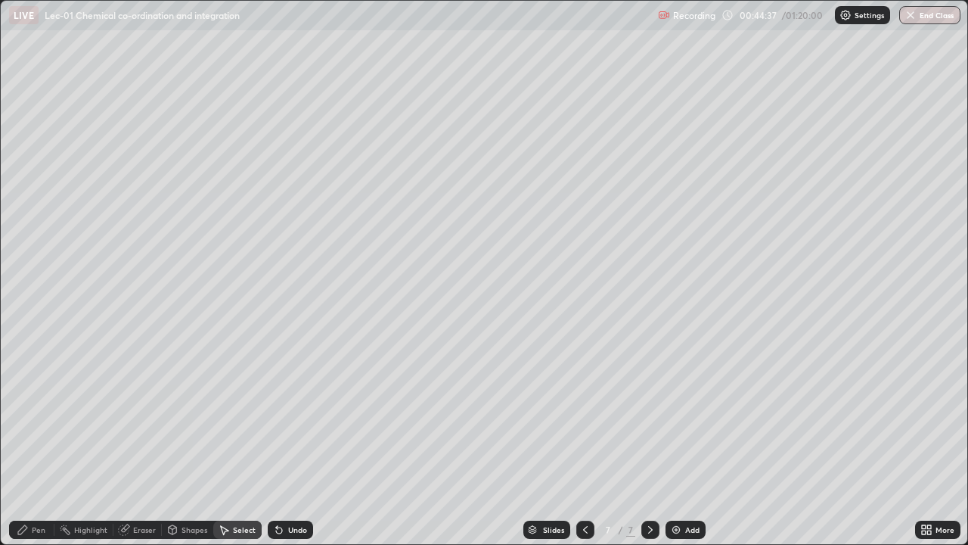
click at [30, 437] on div "Pen" at bounding box center [31, 530] width 45 height 18
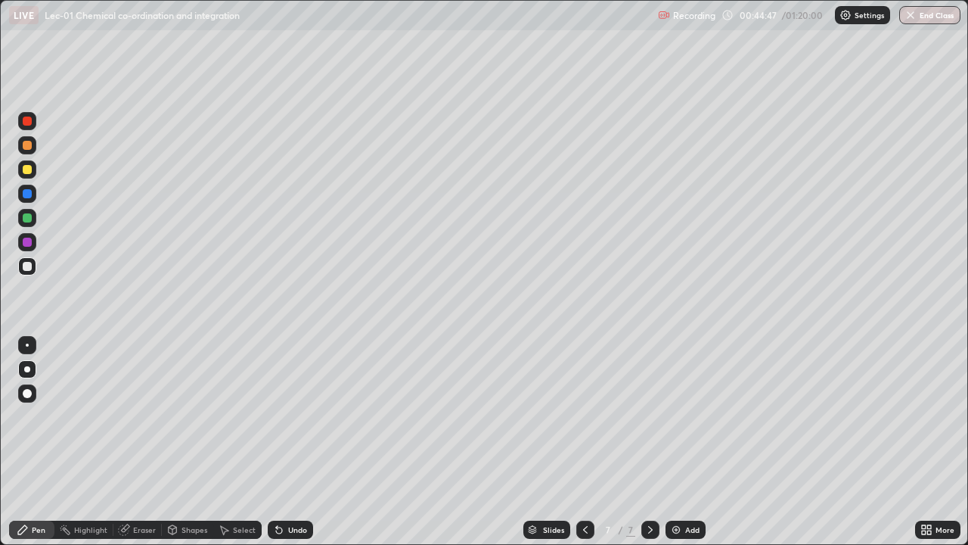
click at [276, 437] on icon at bounding box center [277, 527] width 2 height 2
click at [244, 437] on div "Select" at bounding box center [237, 530] width 48 height 18
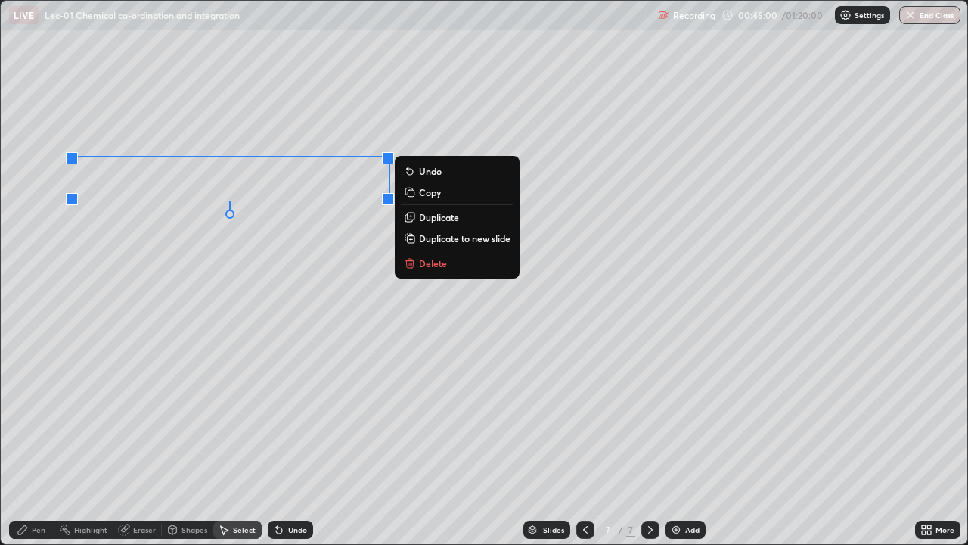
click at [157, 265] on div "0 ° Undo Copy Duplicate Duplicate to new slide Delete" at bounding box center [484, 272] width 967 height 543
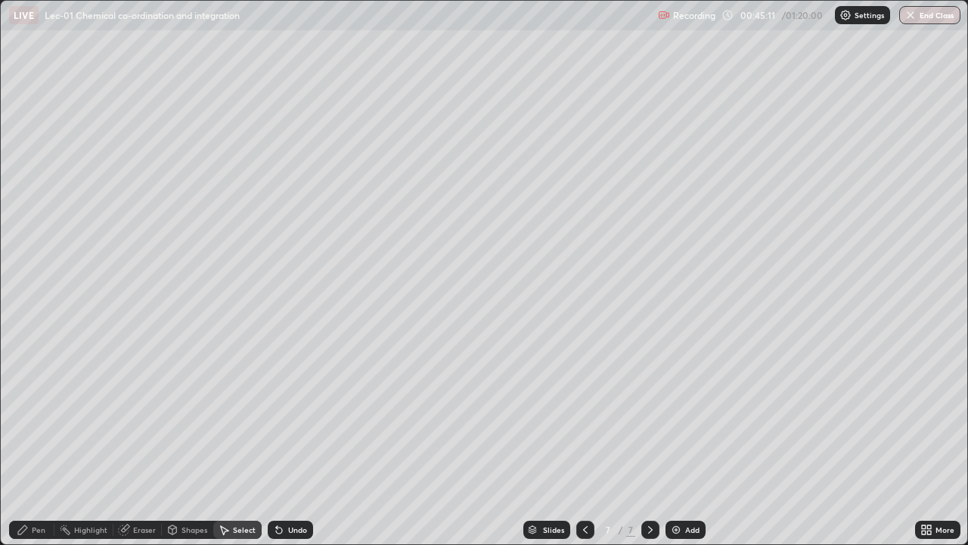
click at [34, 437] on div "Pen" at bounding box center [39, 530] width 14 height 8
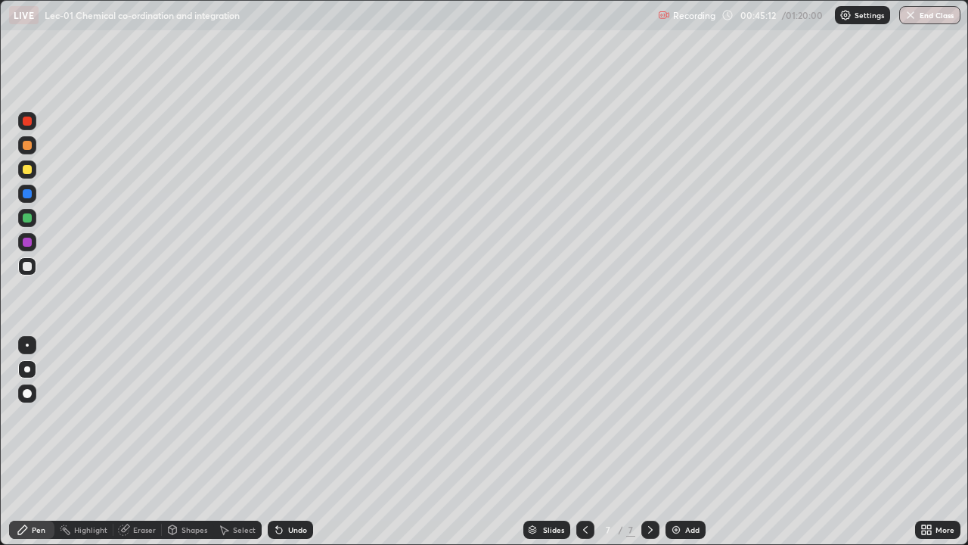
click at [32, 437] on div "Pen" at bounding box center [39, 530] width 14 height 8
click at [30, 169] on div at bounding box center [27, 169] width 9 height 9
click at [26, 272] on div at bounding box center [27, 266] width 18 height 18
click at [31, 171] on div at bounding box center [27, 169] width 9 height 9
click at [28, 266] on div at bounding box center [27, 266] width 9 height 9
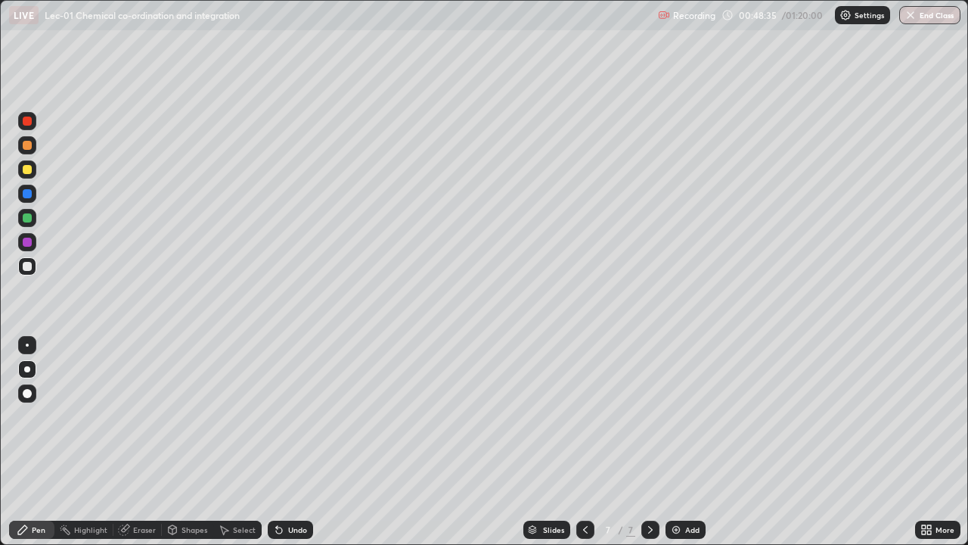
click at [294, 437] on div "Undo" at bounding box center [297, 530] width 19 height 8
click at [671, 437] on img at bounding box center [676, 530] width 12 height 12
click at [224, 437] on icon at bounding box center [224, 530] width 12 height 12
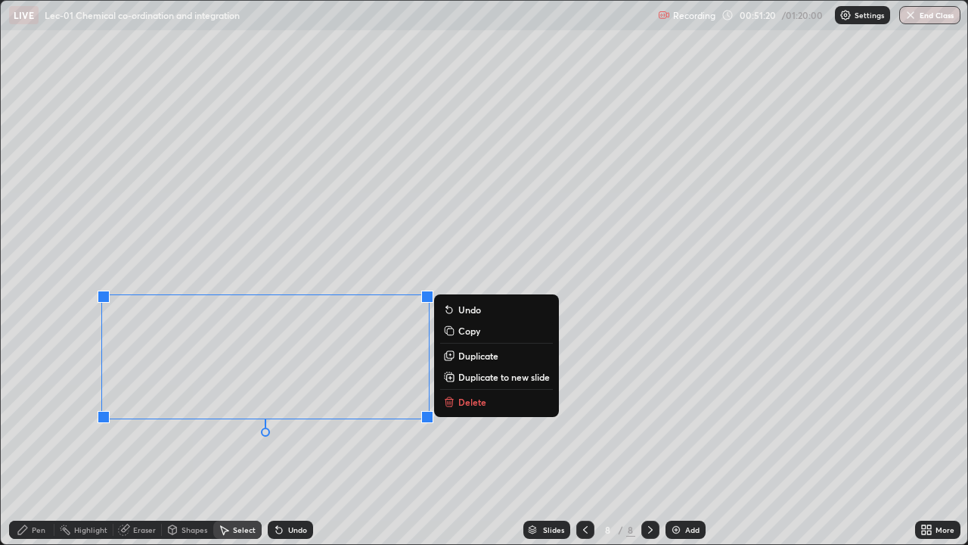
click at [467, 399] on p "Delete" at bounding box center [473, 402] width 28 height 12
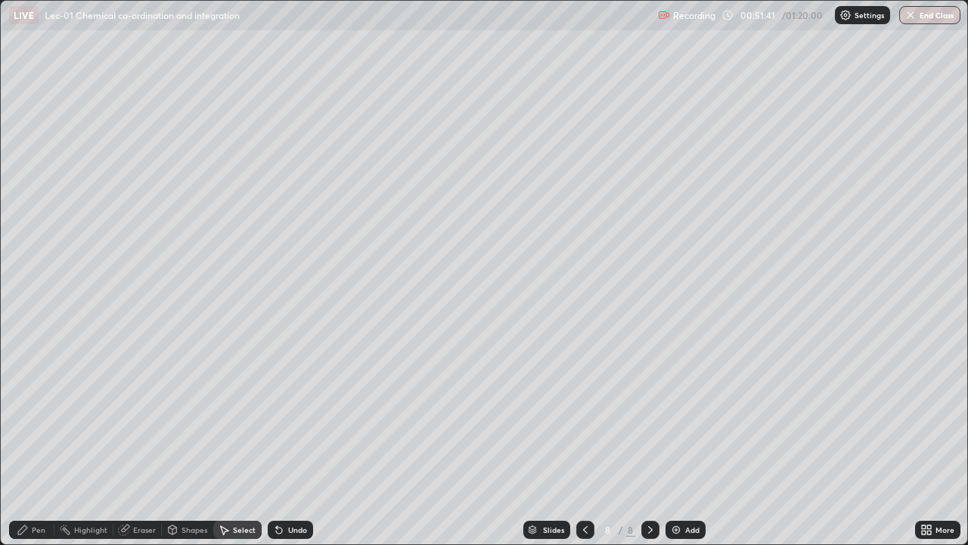
click at [33, 437] on div "Pen" at bounding box center [31, 530] width 45 height 18
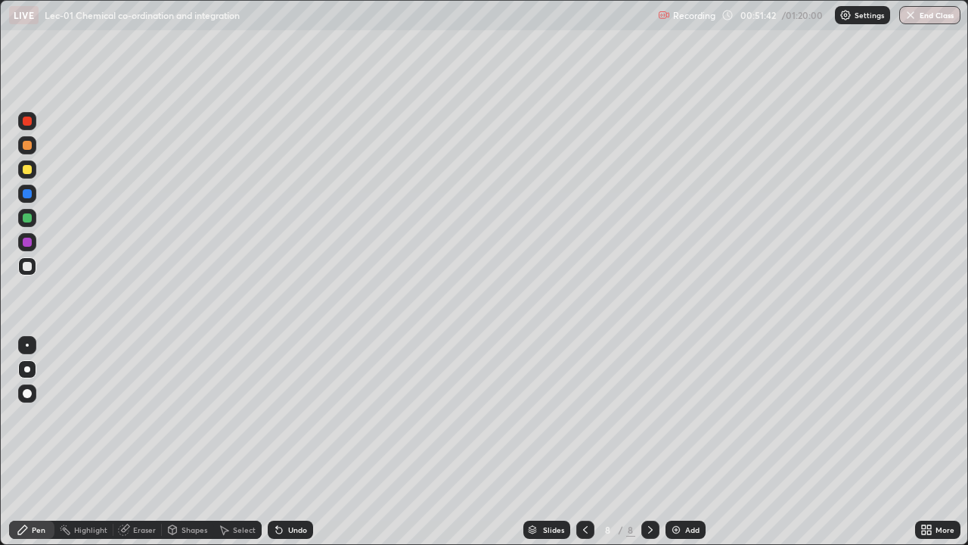
click at [27, 345] on div at bounding box center [27, 345] width 3 height 3
click at [133, 437] on div "Eraser" at bounding box center [144, 530] width 23 height 8
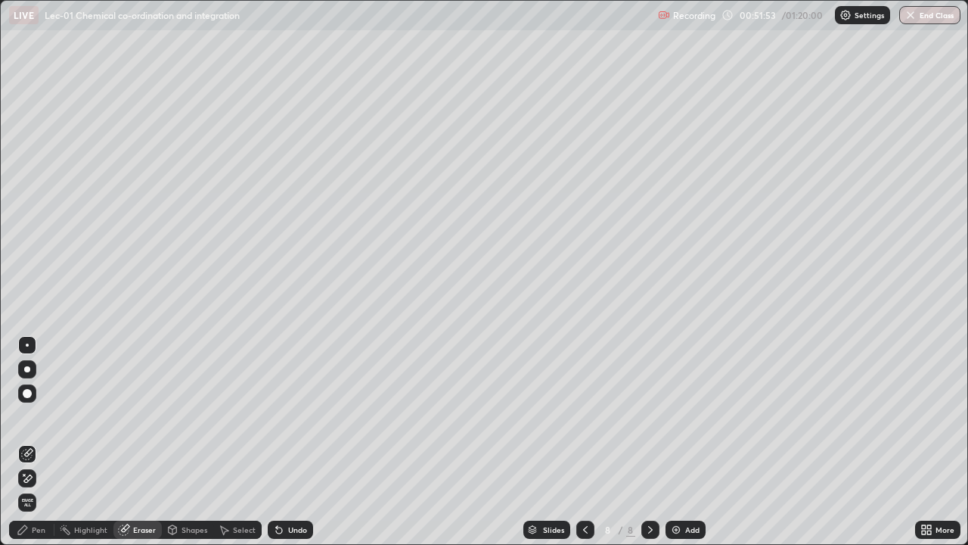
click at [34, 437] on div "Pen" at bounding box center [39, 530] width 14 height 8
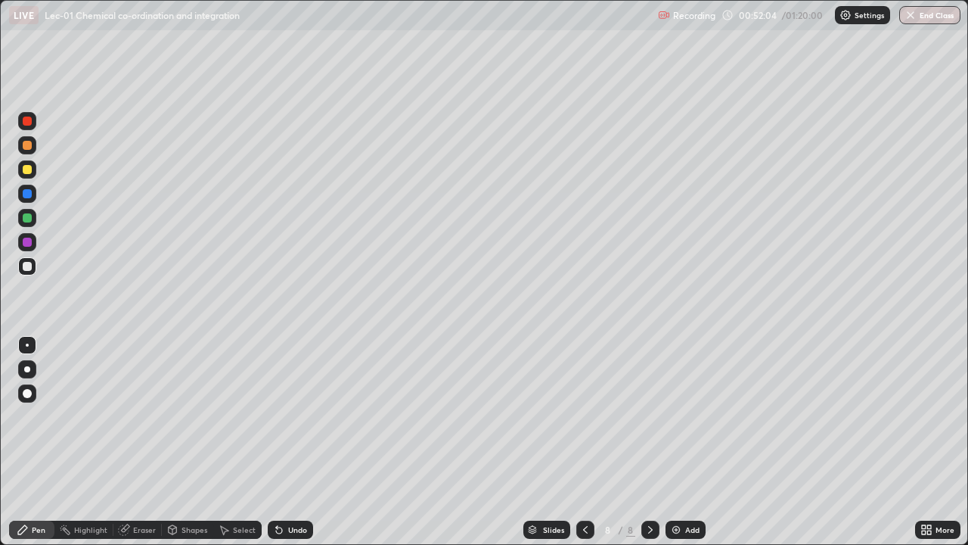
click at [26, 171] on div at bounding box center [27, 169] width 9 height 9
click at [28, 267] on div at bounding box center [27, 266] width 9 height 9
click at [145, 437] on div "Eraser" at bounding box center [144, 530] width 23 height 8
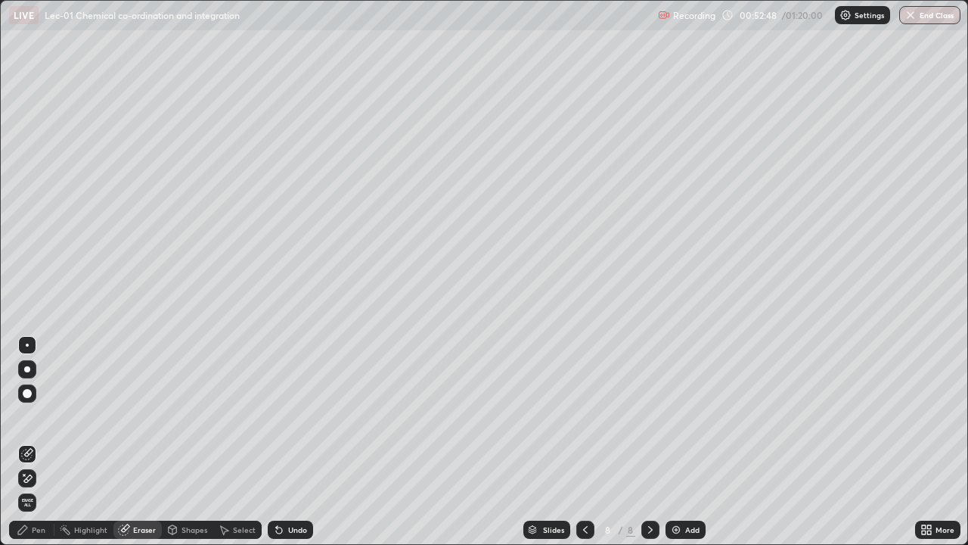
click at [40, 437] on div "Pen" at bounding box center [39, 530] width 14 height 8
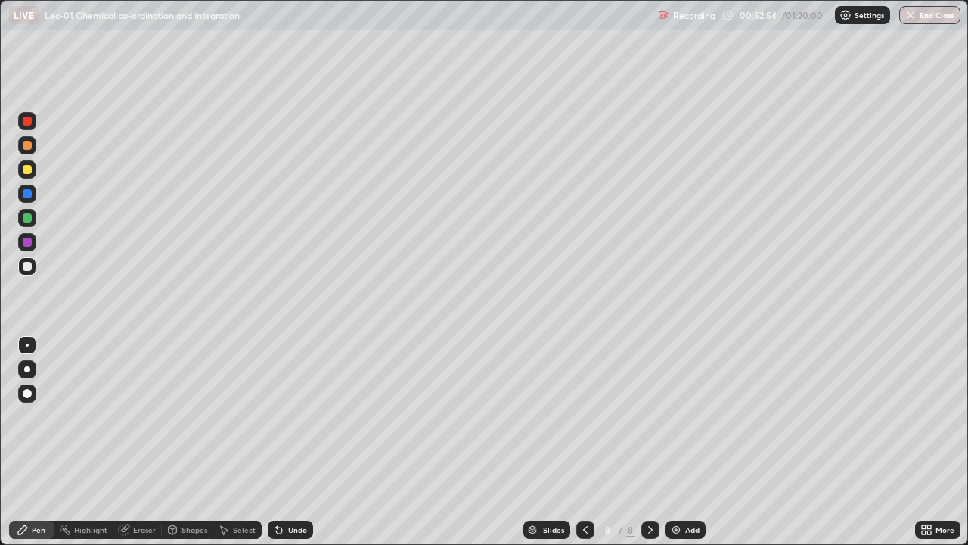
click at [135, 437] on div "Eraser" at bounding box center [144, 530] width 23 height 8
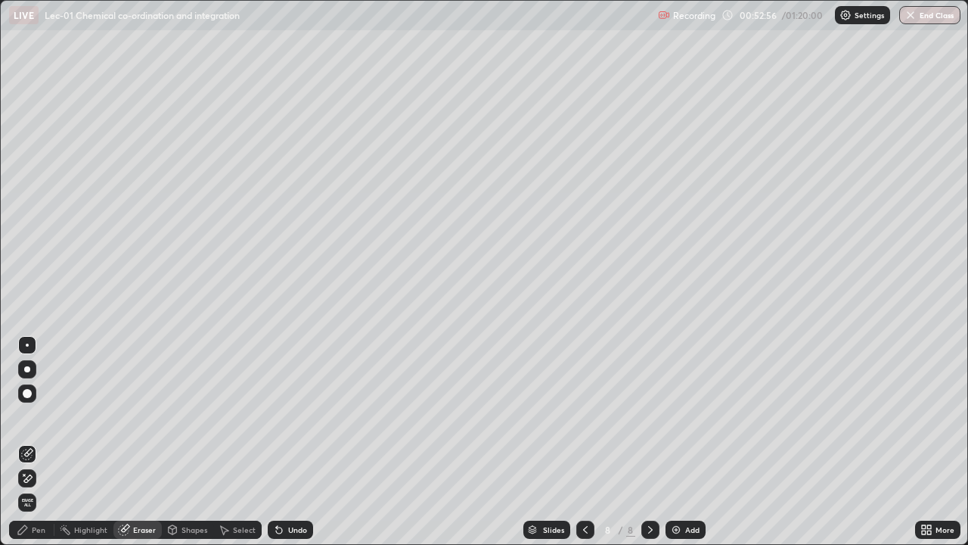
click at [37, 437] on div "Pen" at bounding box center [39, 530] width 14 height 8
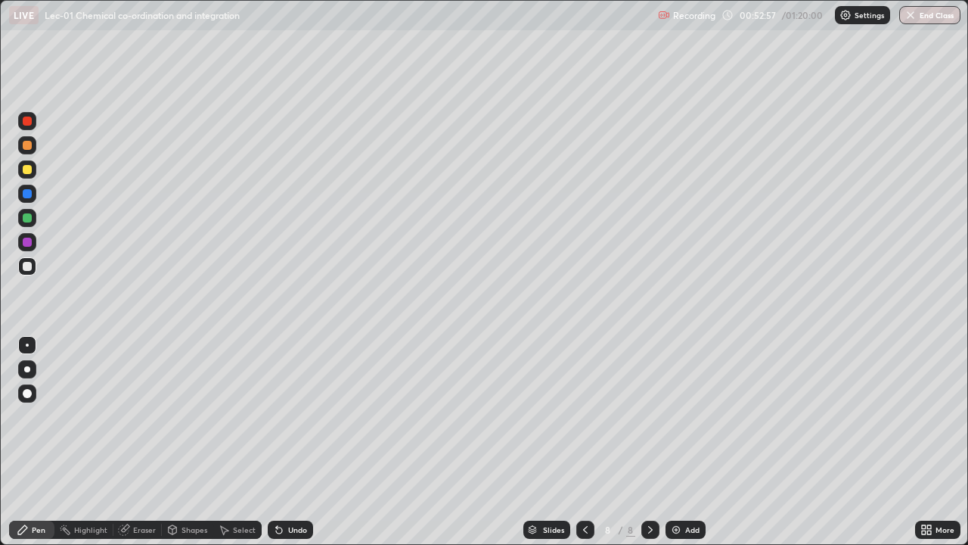
click at [29, 173] on div at bounding box center [27, 169] width 9 height 9
click at [29, 269] on div at bounding box center [27, 266] width 9 height 9
click at [276, 437] on icon at bounding box center [279, 530] width 6 height 6
click at [126, 437] on icon at bounding box center [124, 530] width 10 height 10
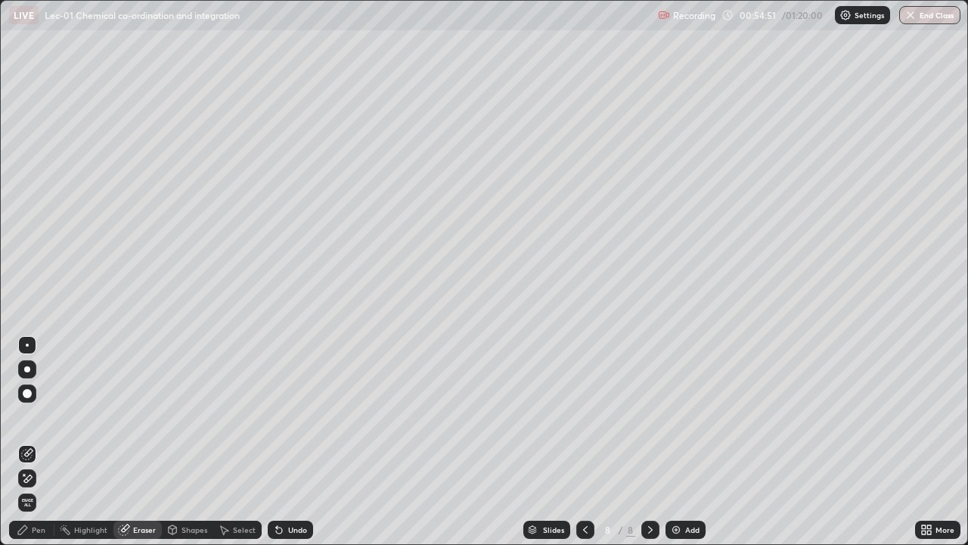
click at [33, 437] on div "Pen" at bounding box center [39, 530] width 14 height 8
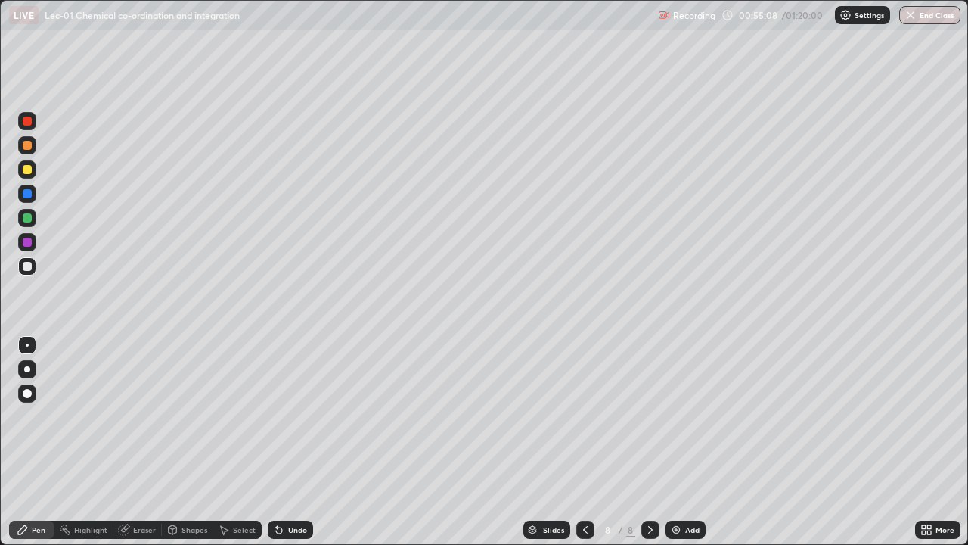
click at [30, 216] on div at bounding box center [27, 217] width 9 height 9
click at [26, 367] on div at bounding box center [27, 369] width 6 height 6
click at [30, 242] on div at bounding box center [27, 242] width 9 height 9
click at [0, 437] on div "Pen Highlight Eraser Shapes Select Undo Slides 8 / 8 Add More" at bounding box center [484, 529] width 968 height 30
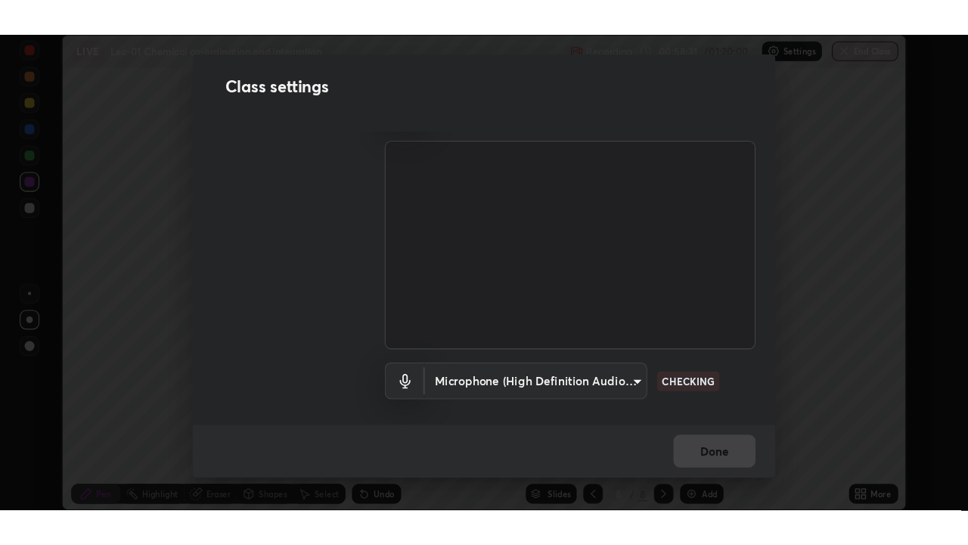
scroll to position [73, 0]
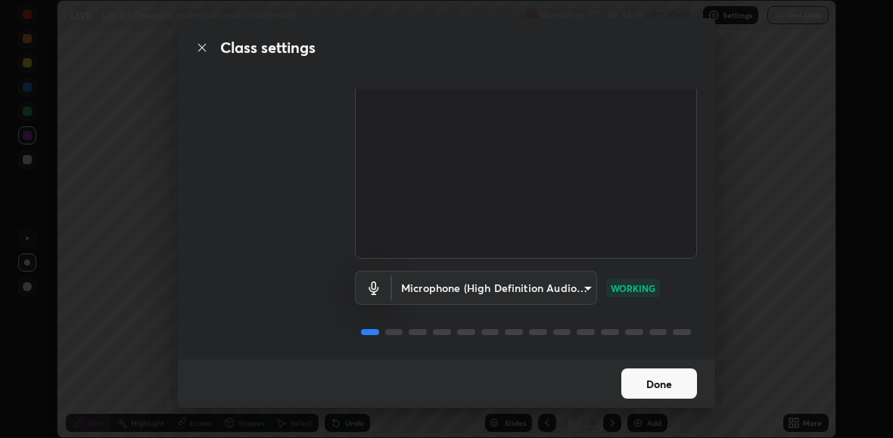
click at [649, 385] on button "Done" at bounding box center [659, 383] width 76 height 30
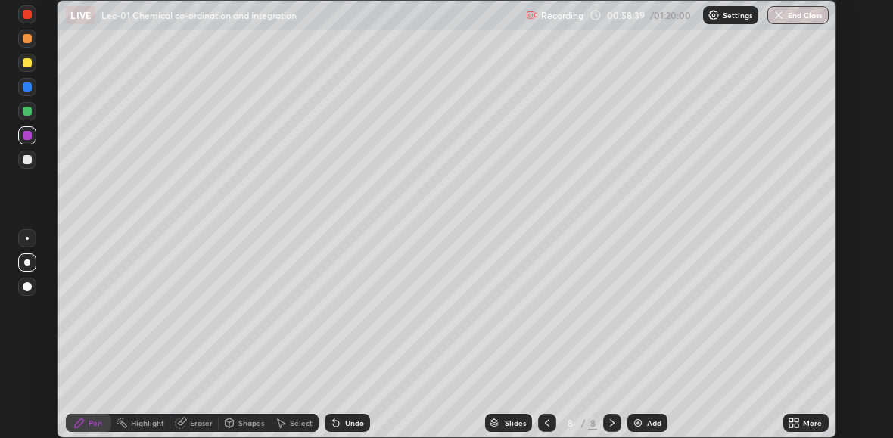
click at [793, 421] on icon at bounding box center [791, 420] width 4 height 4
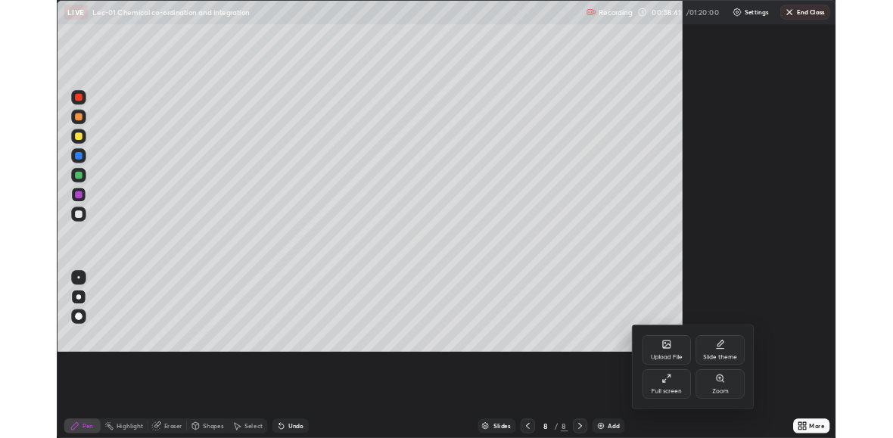
scroll to position [545, 968]
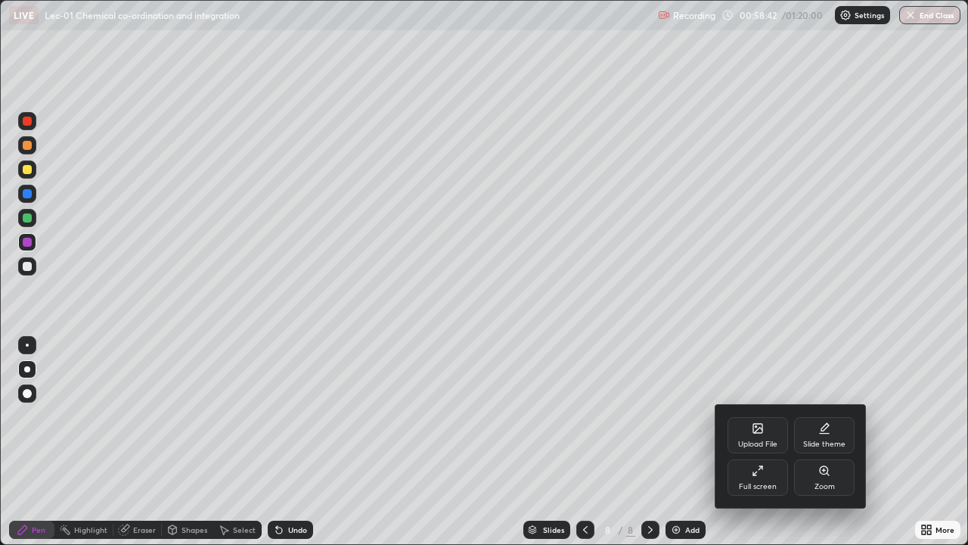
click at [741, 437] on div "Upload File" at bounding box center [758, 435] width 61 height 36
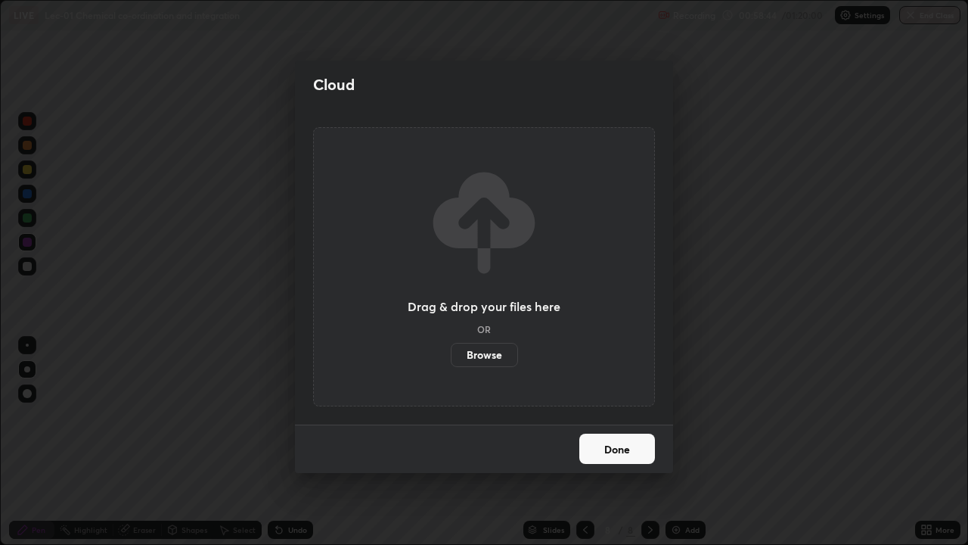
click at [625, 437] on button "Done" at bounding box center [618, 449] width 76 height 30
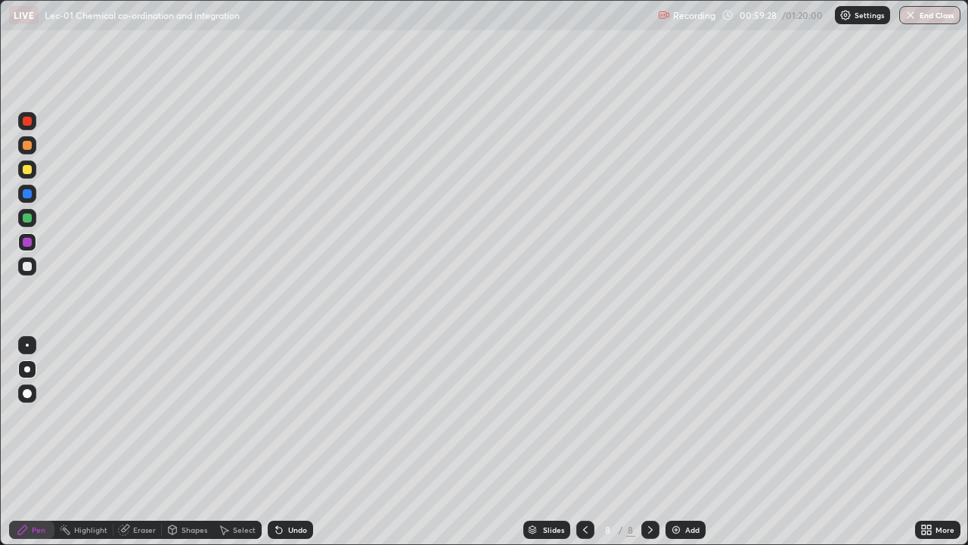
click at [26, 151] on div at bounding box center [27, 145] width 18 height 18
click at [33, 266] on div at bounding box center [27, 266] width 18 height 18
click at [585, 437] on icon at bounding box center [586, 530] width 12 height 12
click at [649, 437] on icon at bounding box center [650, 530] width 5 height 8
click at [584, 437] on icon at bounding box center [586, 530] width 12 height 12
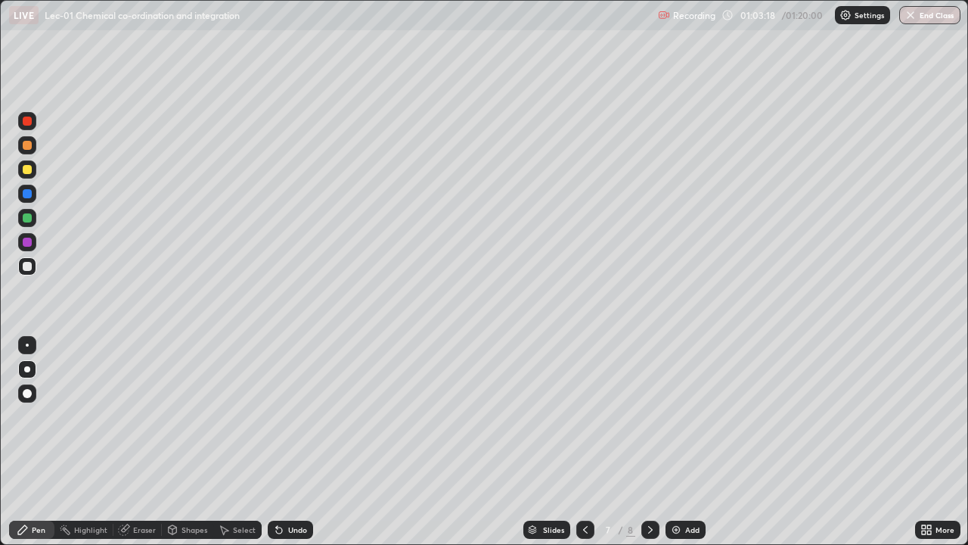
click at [276, 437] on icon at bounding box center [277, 527] width 2 height 2
click at [280, 437] on icon at bounding box center [279, 530] width 12 height 12
click at [53, 437] on div "Pen" at bounding box center [31, 530] width 45 height 18
click at [48, 437] on div "Pen" at bounding box center [31, 530] width 45 height 18
click at [73, 437] on div "Highlight" at bounding box center [83, 530] width 59 height 18
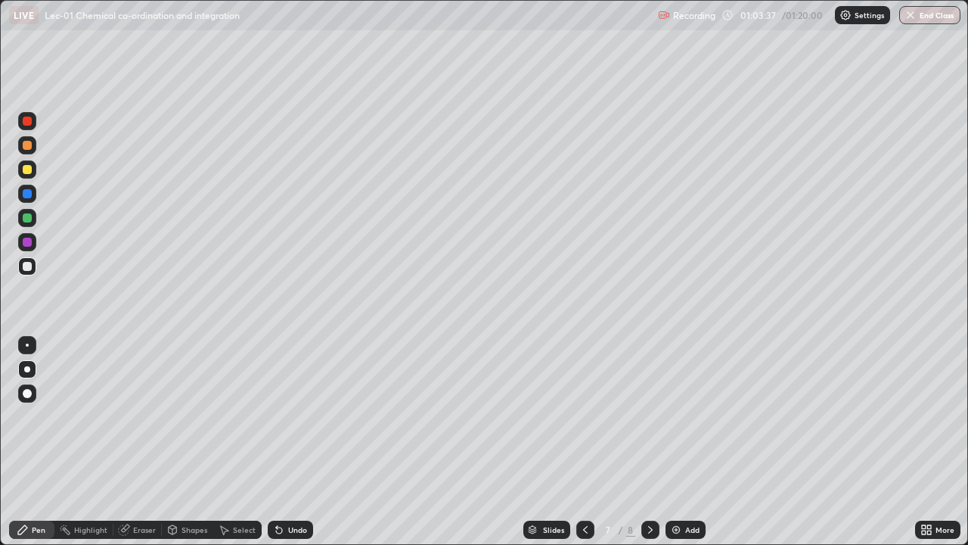
click at [73, 437] on div "Highlight" at bounding box center [83, 530] width 59 height 18
click at [72, 437] on div "Highlight" at bounding box center [83, 530] width 59 height 18
click at [648, 437] on icon at bounding box center [651, 530] width 12 height 12
click at [584, 437] on icon at bounding box center [586, 530] width 12 height 12
click at [39, 437] on div "Pen" at bounding box center [39, 530] width 14 height 8
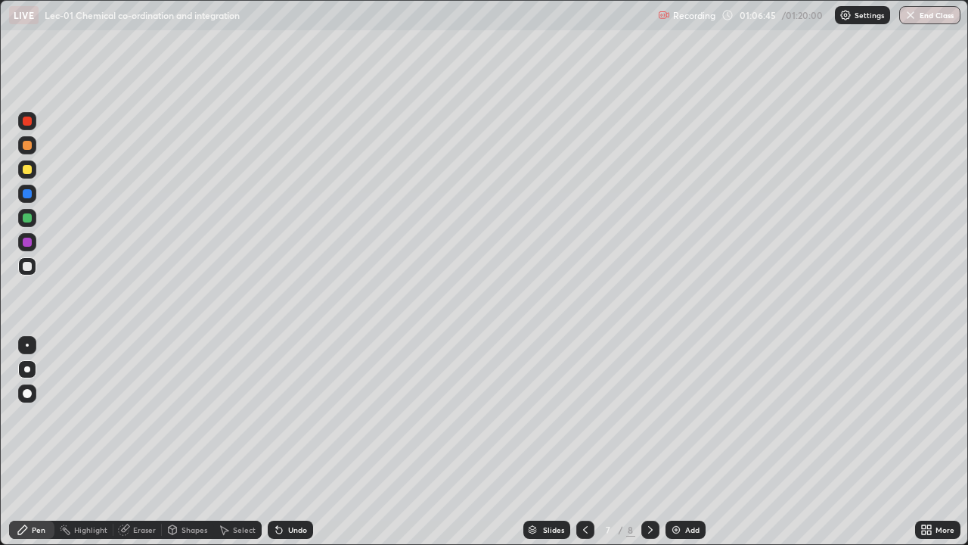
click at [648, 437] on icon at bounding box center [651, 530] width 12 height 12
click at [140, 437] on div "Eraser" at bounding box center [144, 530] width 23 height 8
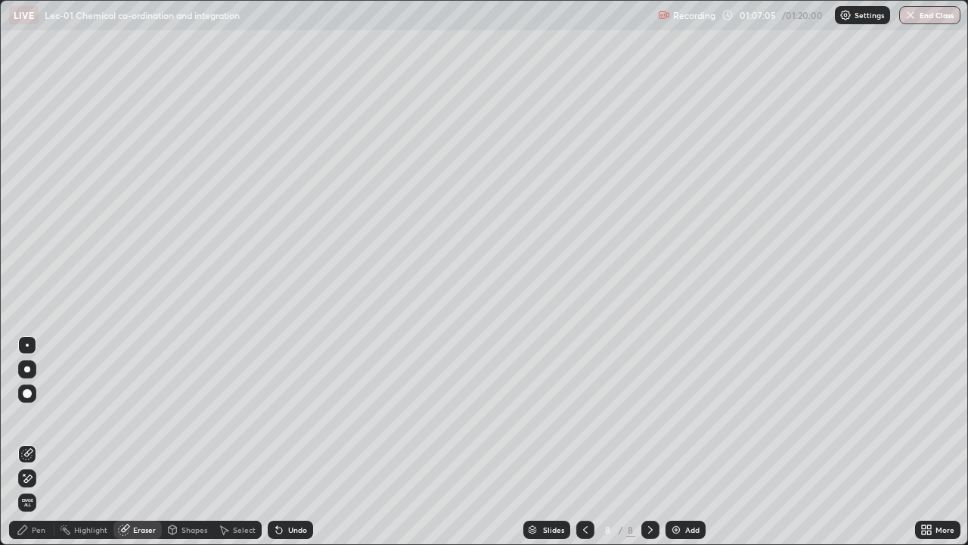
click at [38, 437] on div "Pen" at bounding box center [31, 530] width 45 height 18
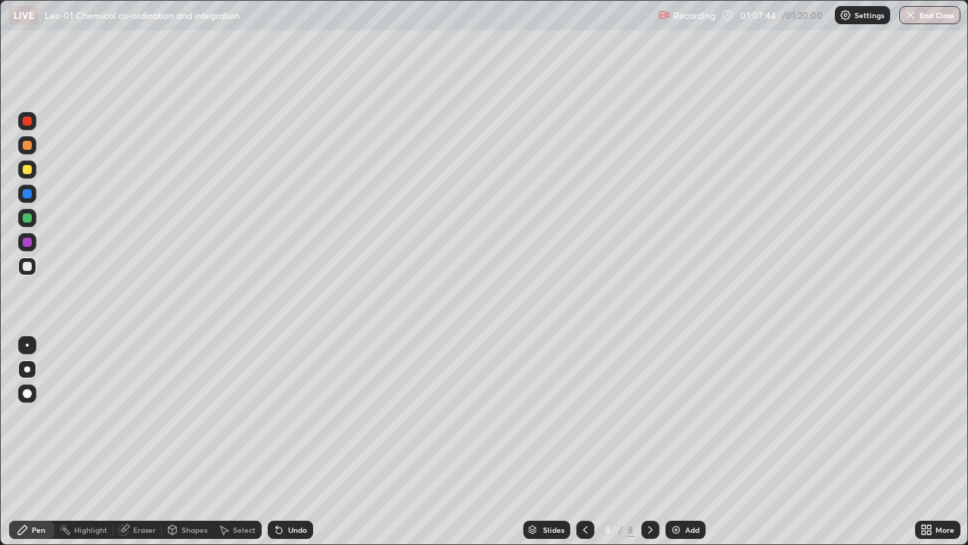
click at [294, 437] on div "Undo" at bounding box center [297, 530] width 19 height 8
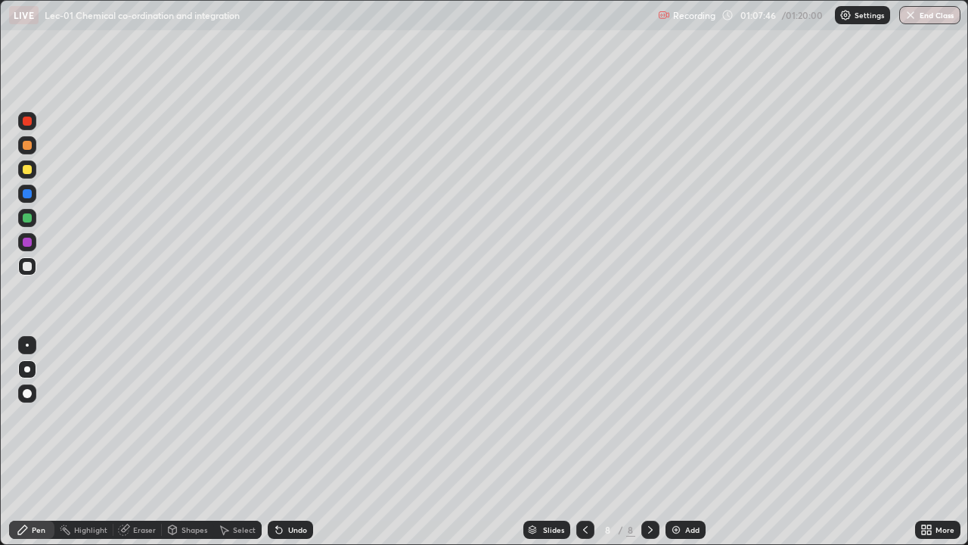
click at [294, 437] on div "Undo" at bounding box center [297, 530] width 19 height 8
click at [673, 437] on img at bounding box center [676, 530] width 12 height 12
click at [892, 437] on icon at bounding box center [924, 527] width 4 height 4
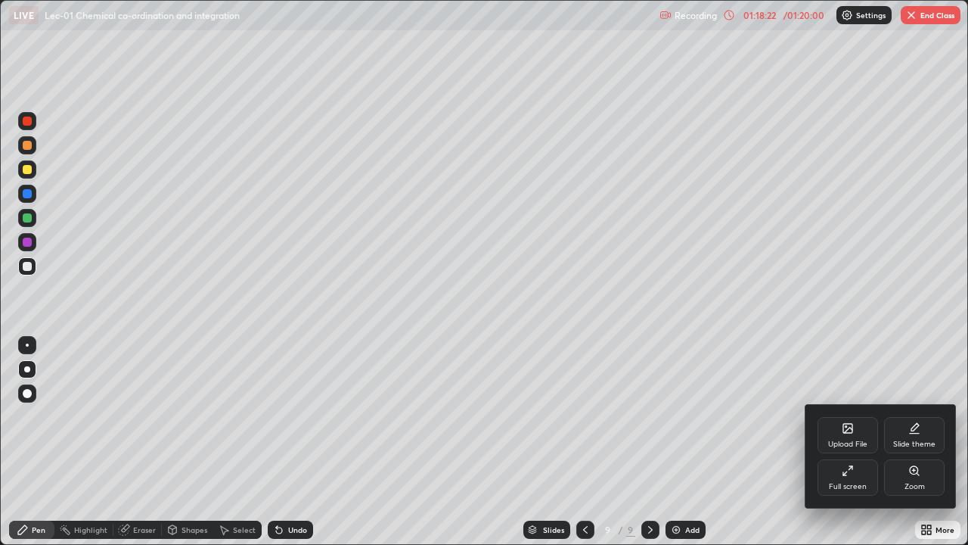
click at [849, 437] on div "Full screen" at bounding box center [848, 477] width 61 height 36
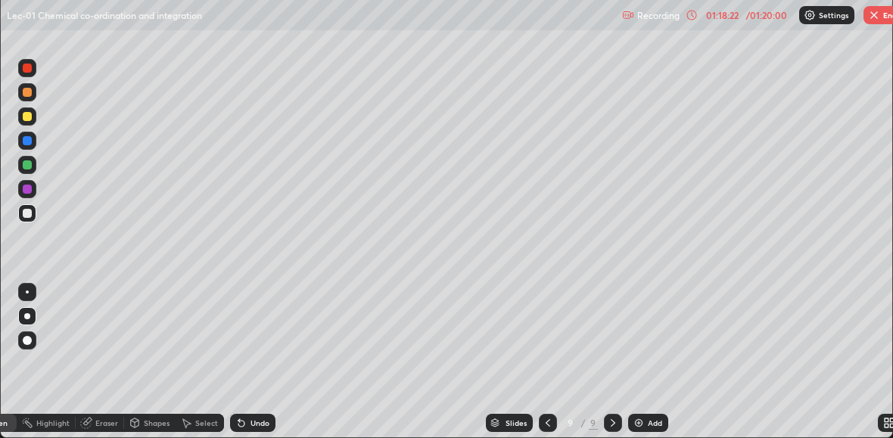
scroll to position [75223, 74769]
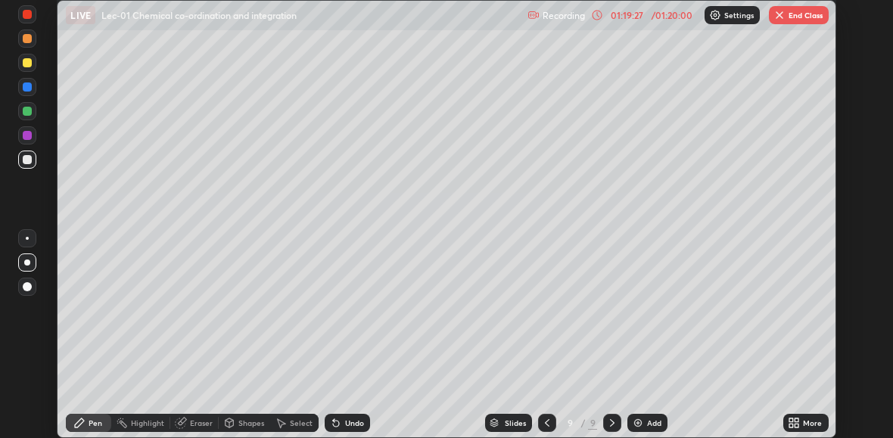
click at [790, 17] on button "End Class" at bounding box center [799, 15] width 60 height 18
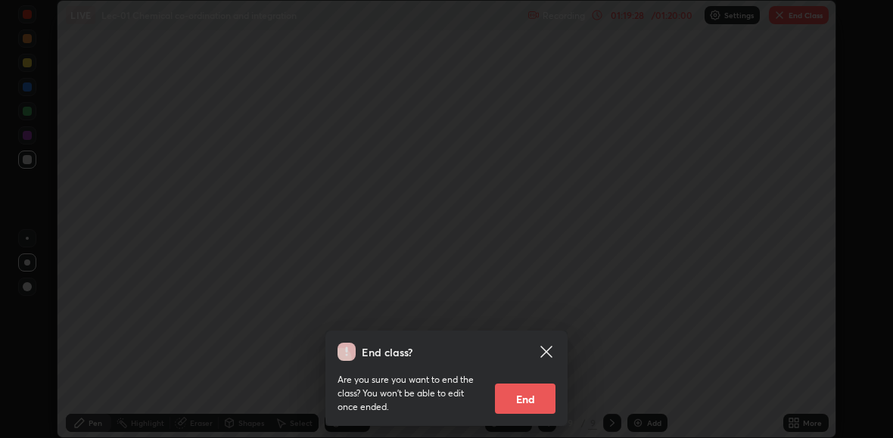
click at [532, 396] on button "End" at bounding box center [525, 399] width 61 height 30
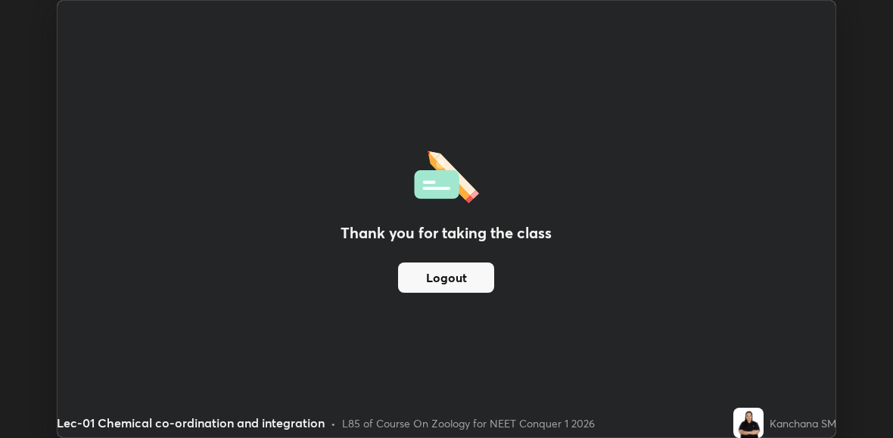
click at [596, 312] on div "Thank you for taking the class Logout" at bounding box center [446, 219] width 777 height 437
